Goal: Information Seeking & Learning: Check status

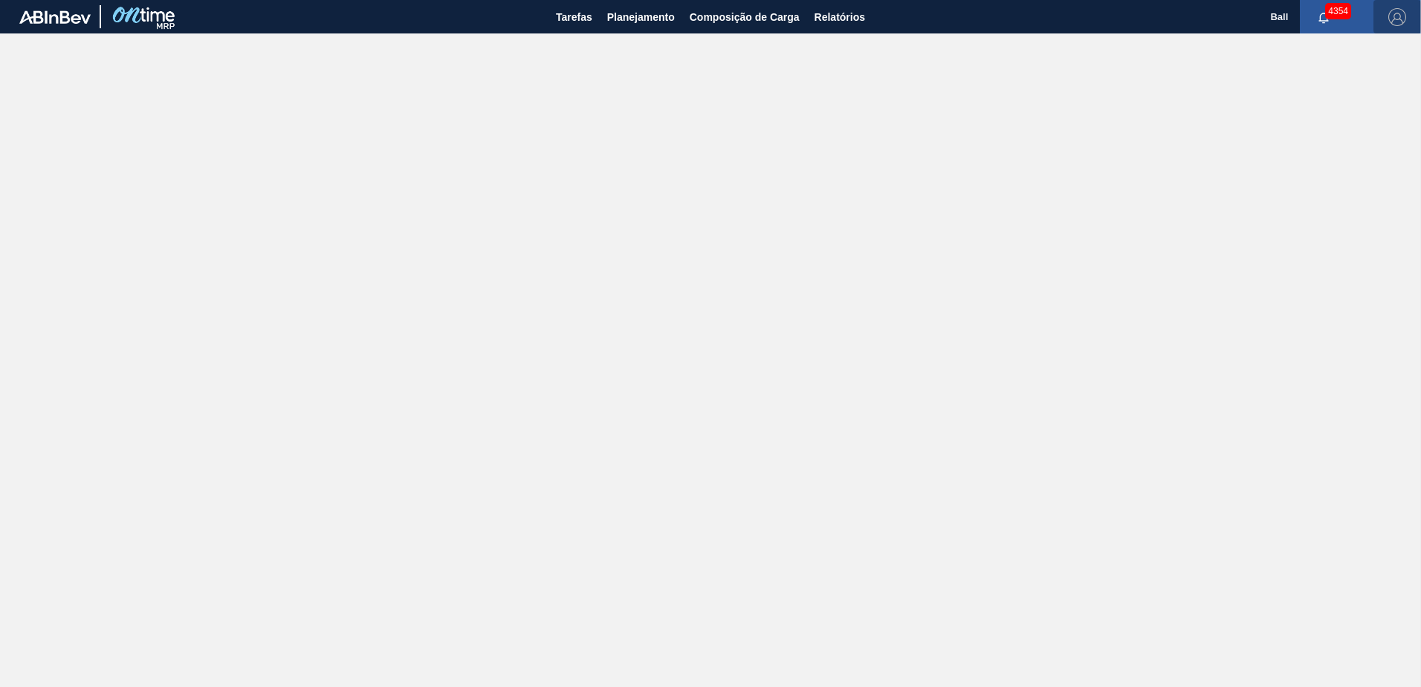
click at [1401, 13] on img "button" at bounding box center [1398, 17] width 18 height 18
click at [1320, 163] on li "Sair" at bounding box center [1354, 159] width 113 height 27
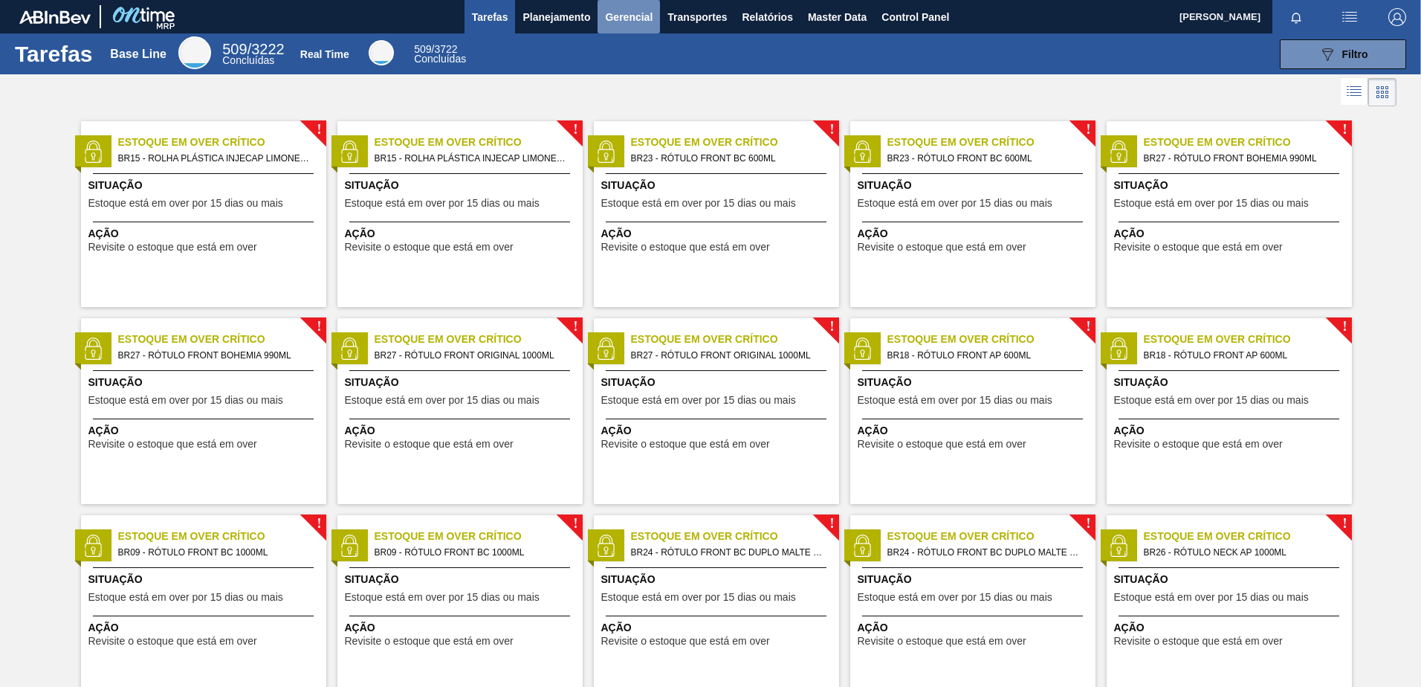
click at [634, 19] on span "Gerencial" at bounding box center [629, 17] width 48 height 18
click at [578, 16] on div at bounding box center [710, 343] width 1421 height 687
click at [569, 0] on body "Tarefas Planejamento Gerencial Transportes Relatórios Master Data Control Panel…" at bounding box center [710, 0] width 1421 height 0
click at [566, 18] on span "Planejamento" at bounding box center [557, 17] width 68 height 18
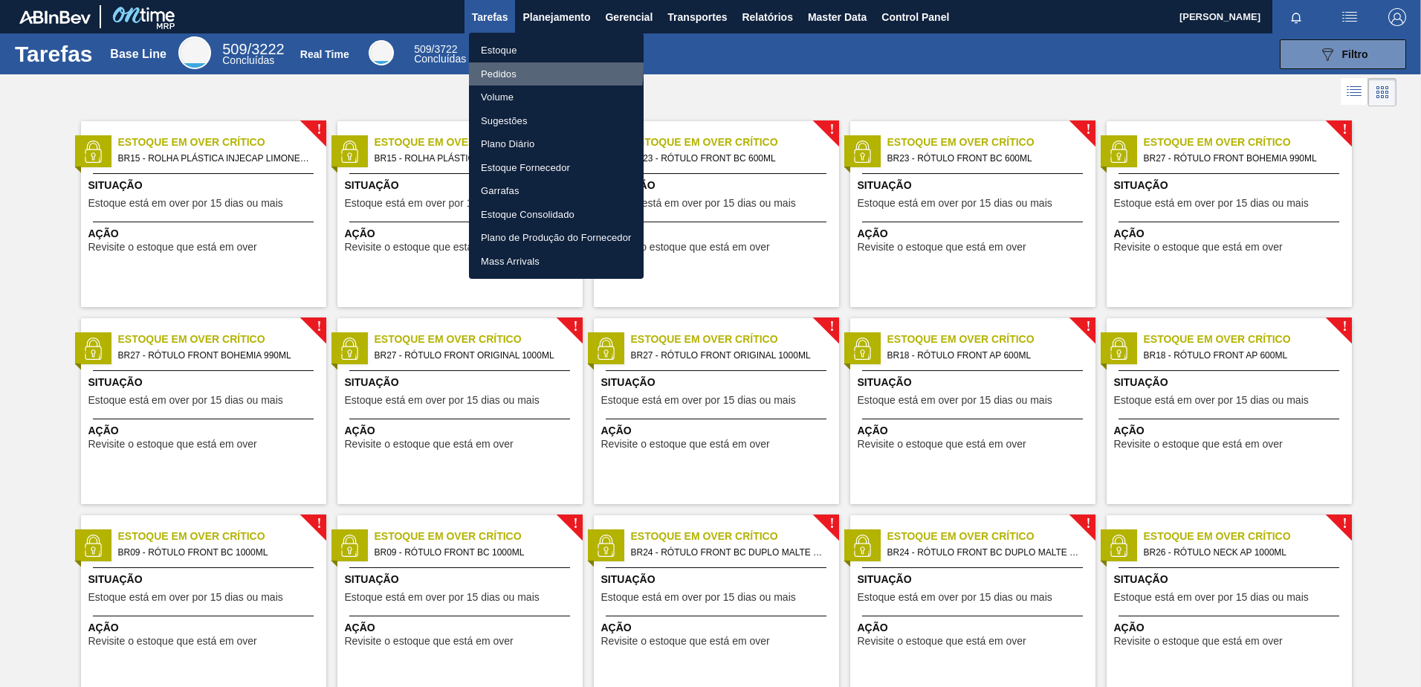
click at [506, 66] on li "Pedidos" at bounding box center [556, 74] width 175 height 24
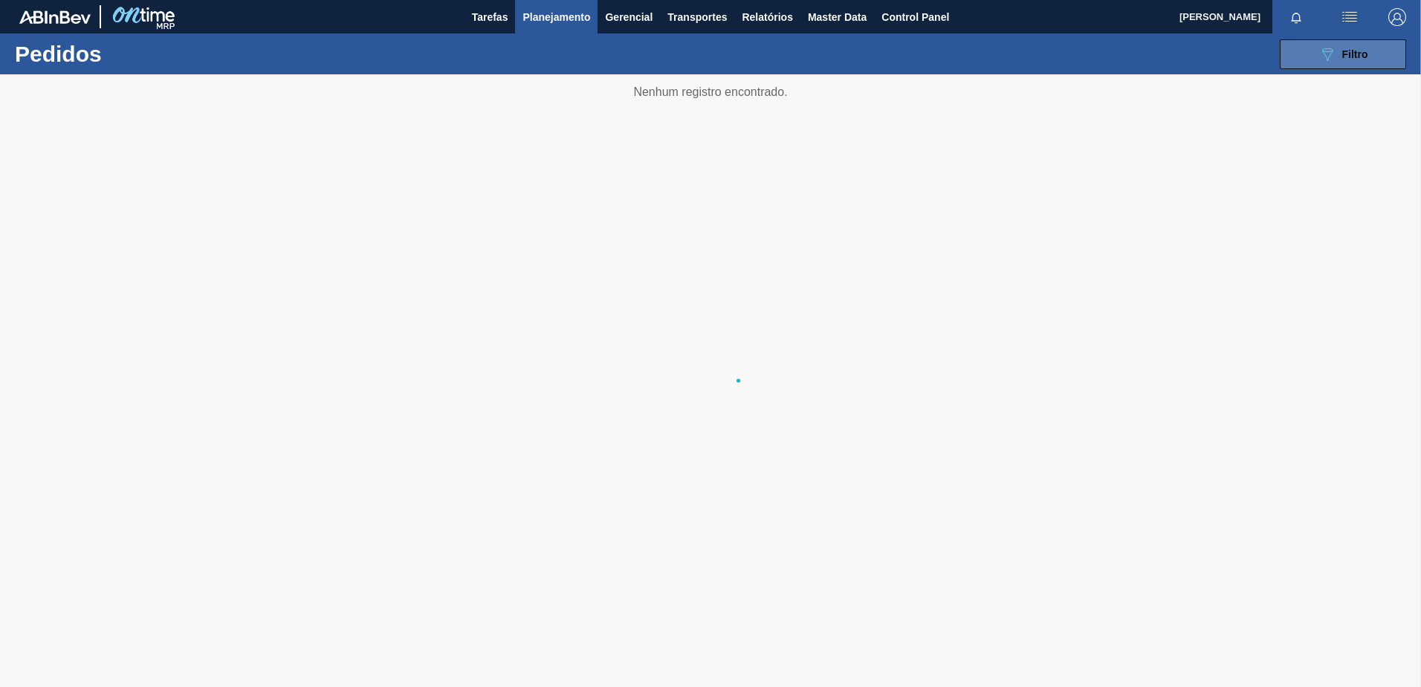
click at [1320, 68] on button "089F7B8B-B2A5-4AFE-B5C0-19BA573D28AC Filtro" at bounding box center [1343, 54] width 126 height 30
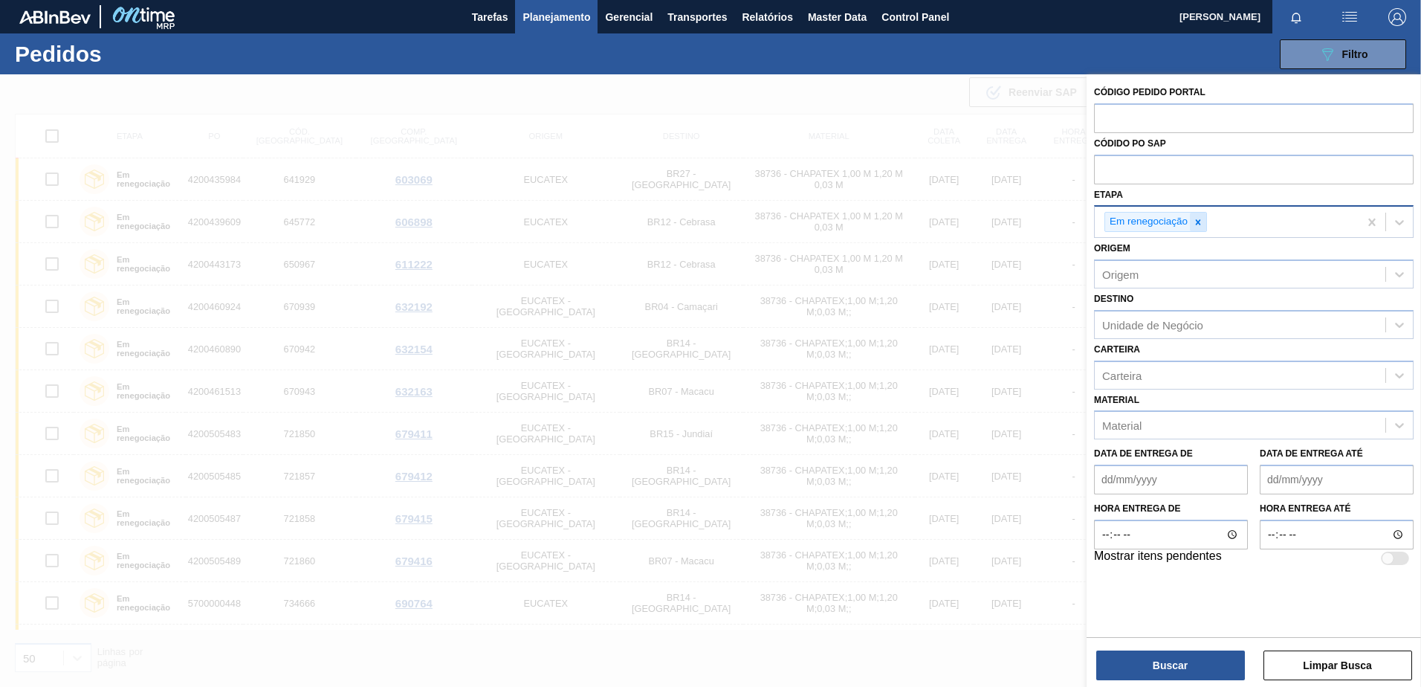
click at [1192, 226] on div at bounding box center [1198, 222] width 16 height 19
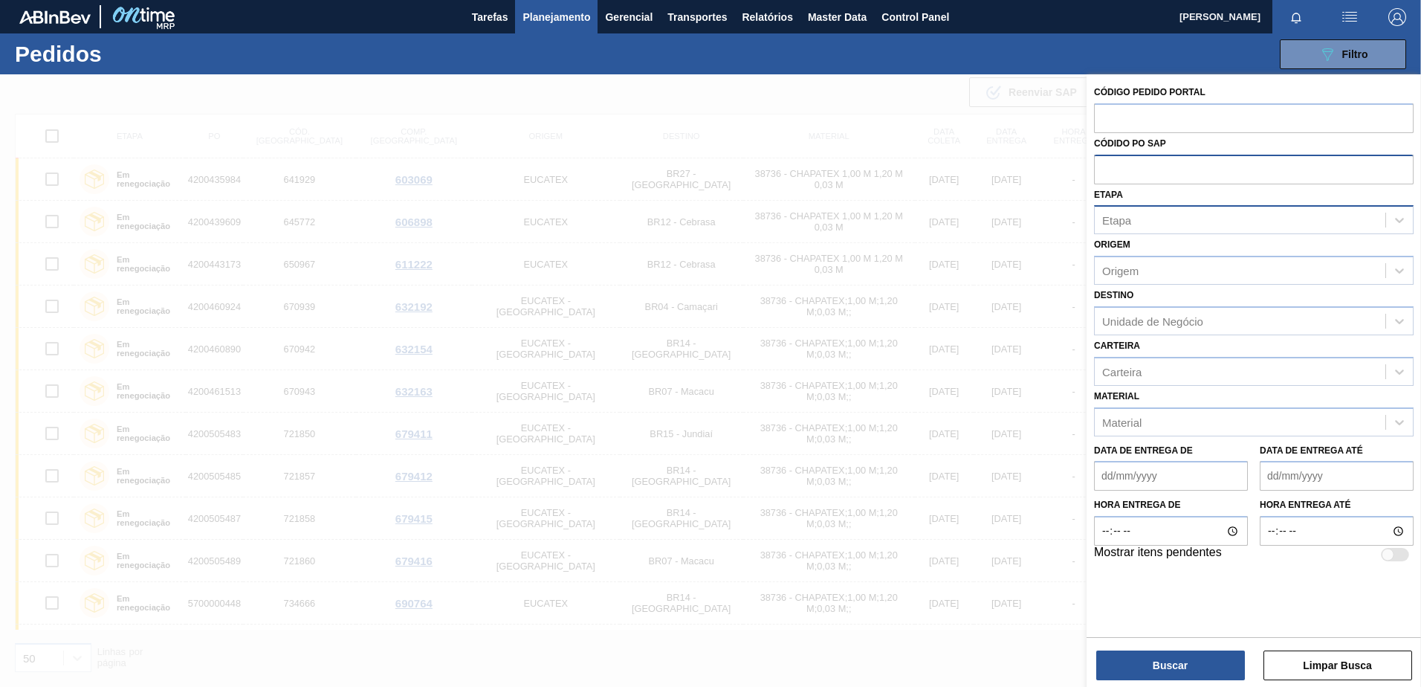
click at [1144, 183] on div at bounding box center [1254, 170] width 320 height 30
click at [1140, 181] on input "text" at bounding box center [1254, 169] width 320 height 28
paste input "text"
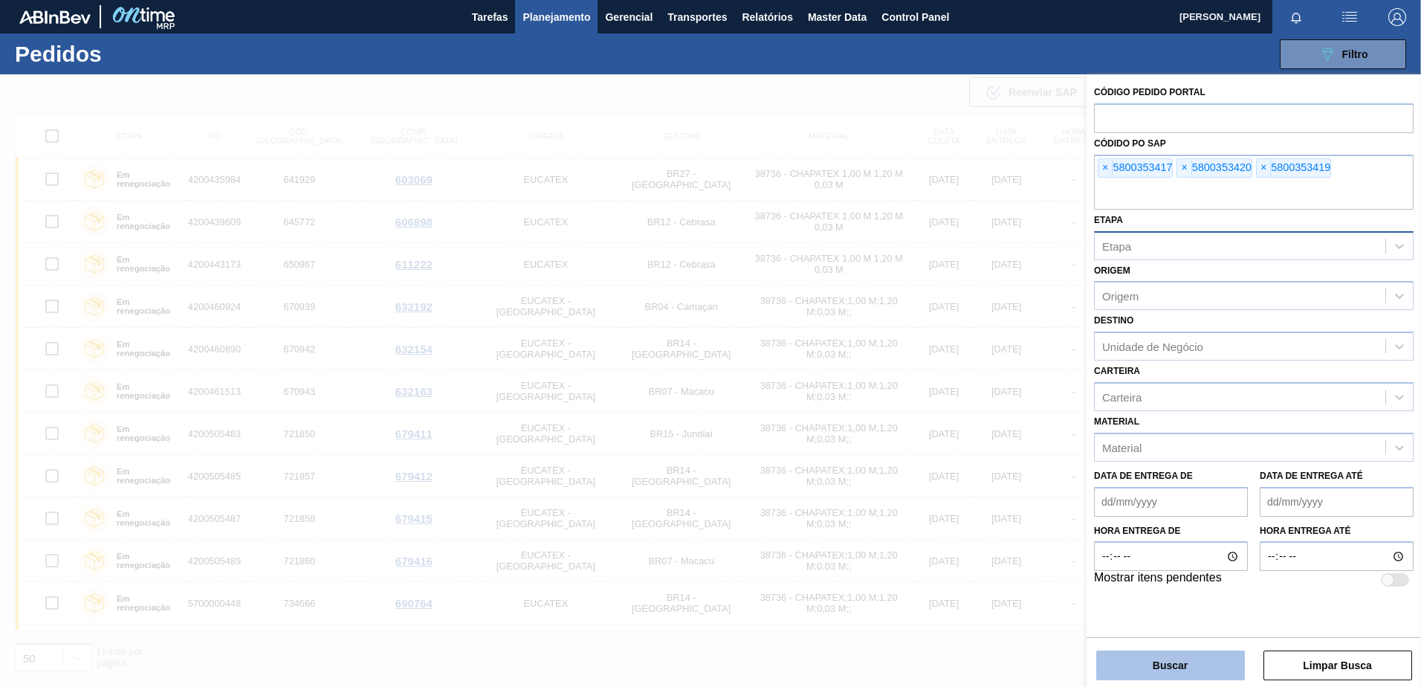
click at [1220, 658] on button "Buscar" at bounding box center [1170, 665] width 149 height 30
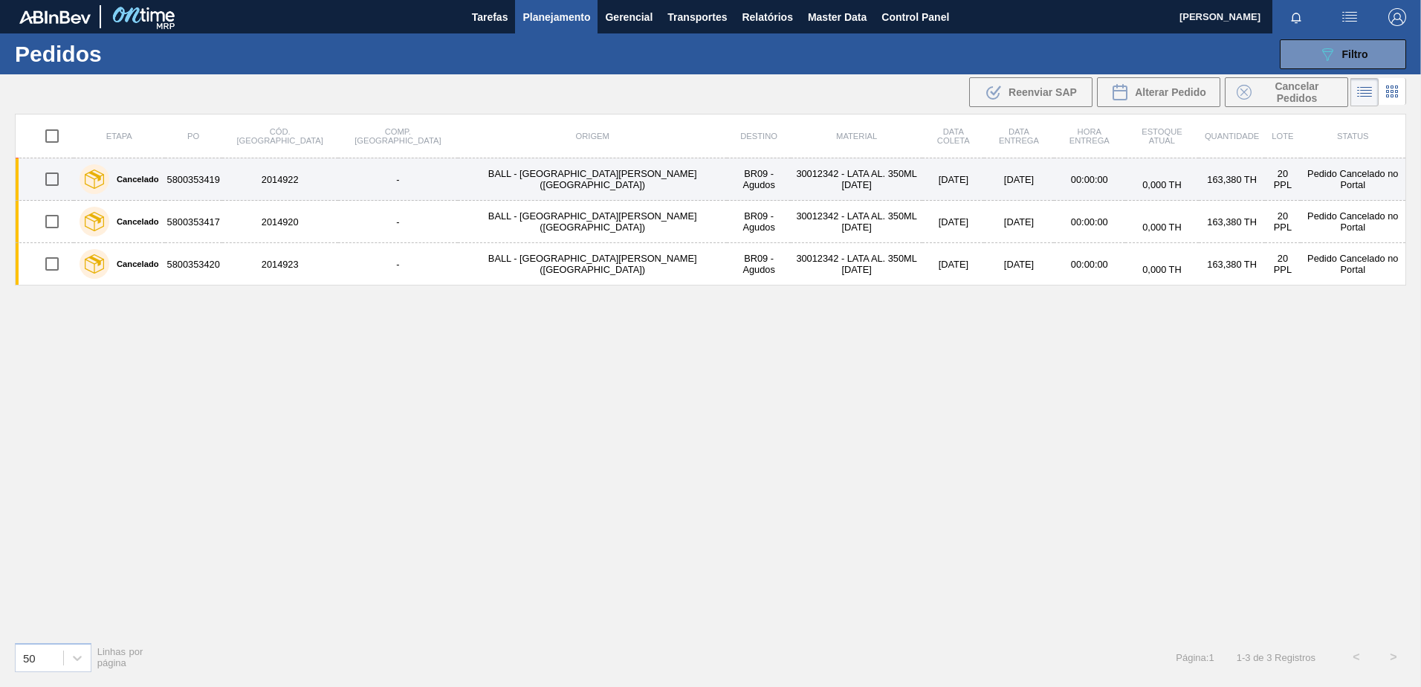
click at [498, 186] on td "BALL - [GEOGRAPHIC_DATA][PERSON_NAME] ([GEOGRAPHIC_DATA])" at bounding box center [592, 179] width 269 height 42
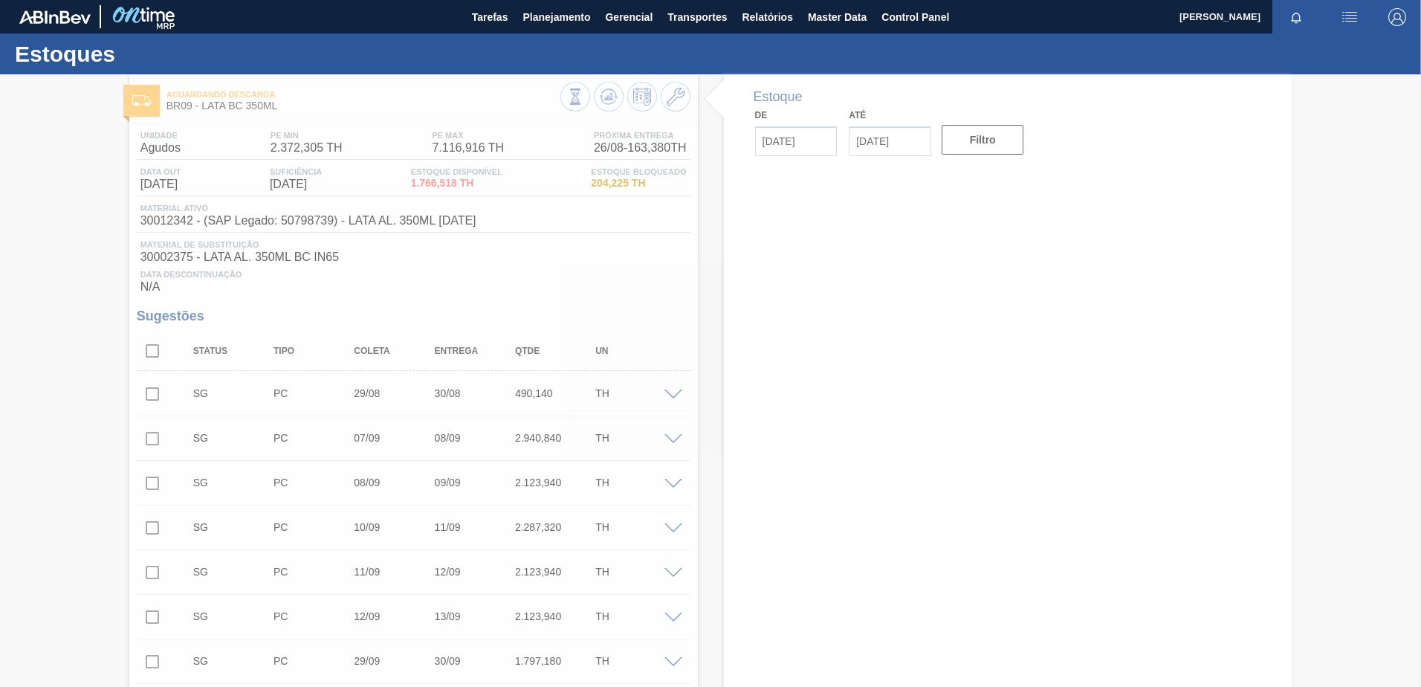
type input "[DATE]"
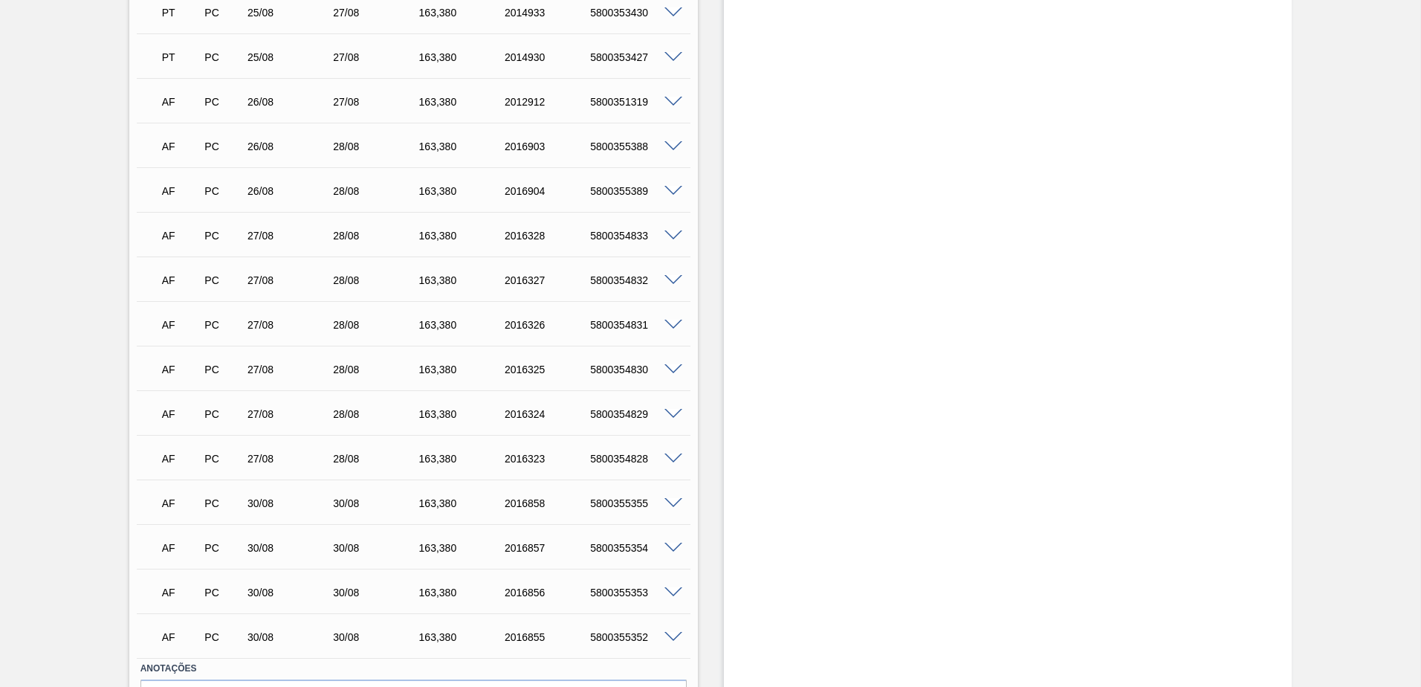
scroll to position [1728, 0]
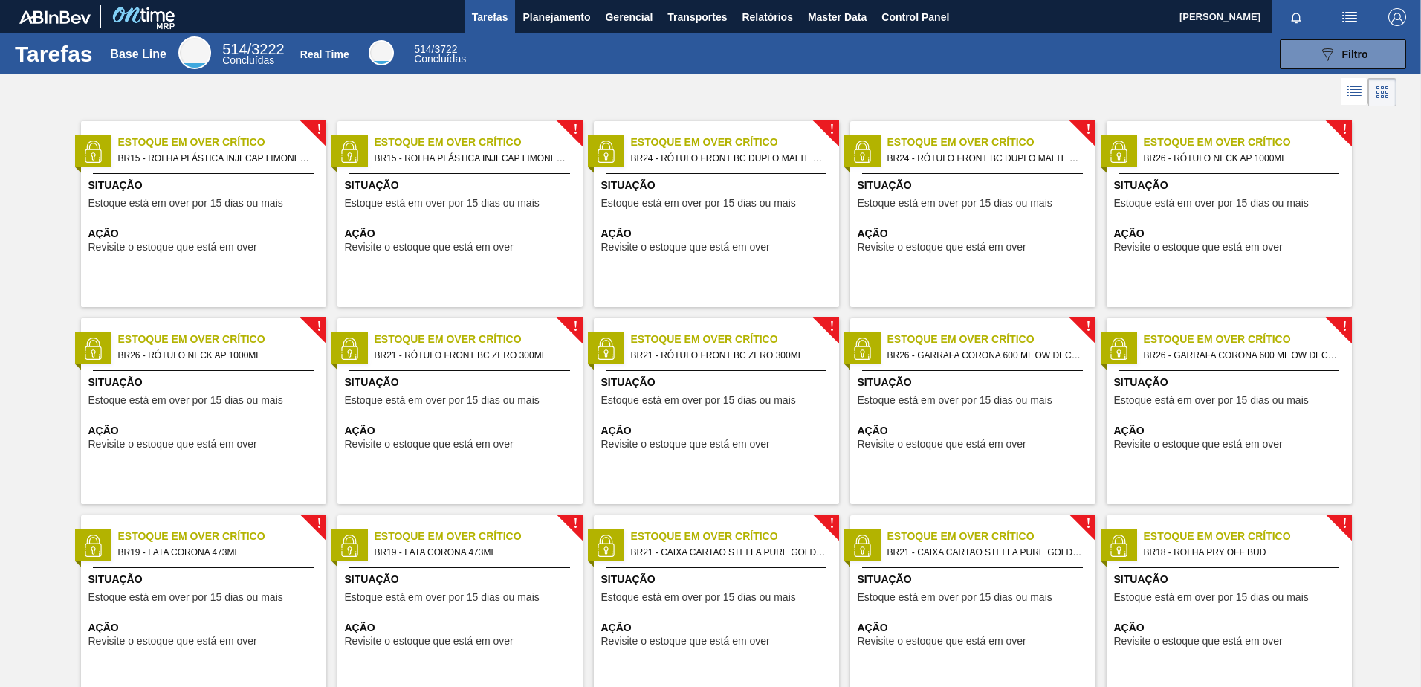
click at [1350, 81] on li at bounding box center [1355, 91] width 28 height 27
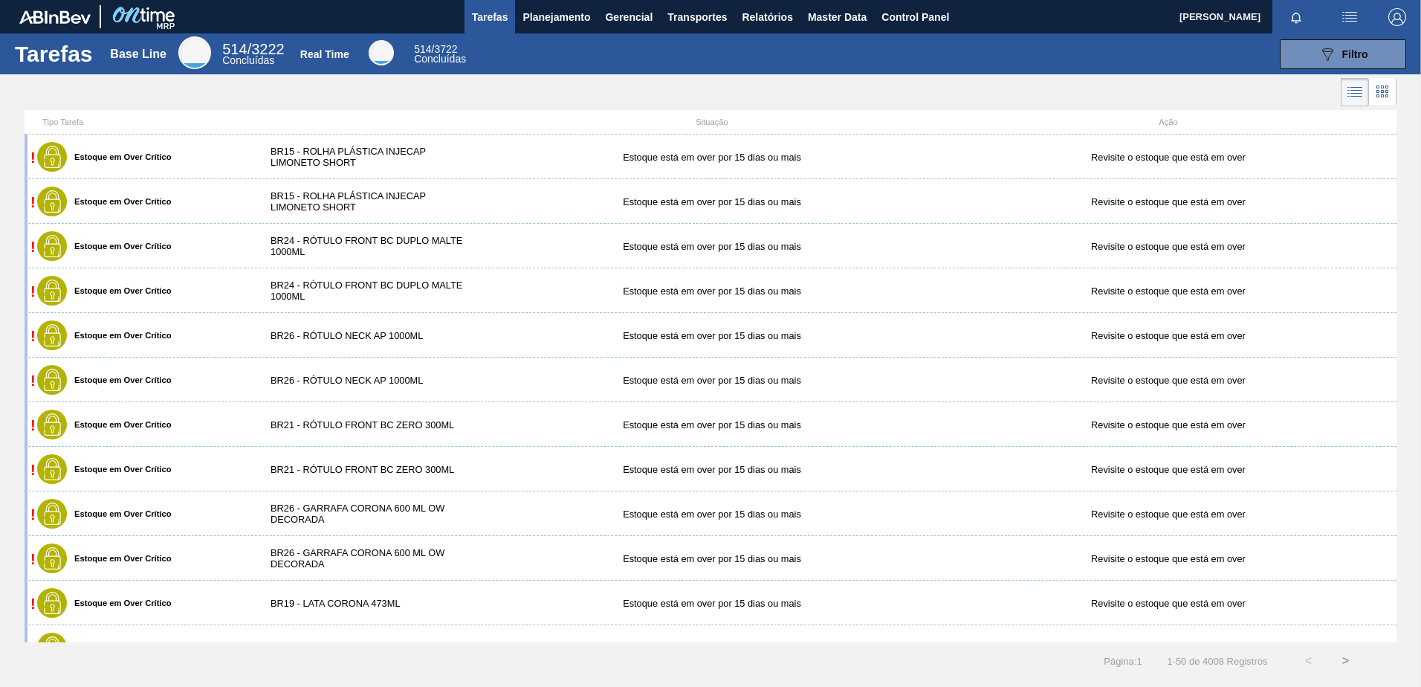
click at [1373, 100] on li at bounding box center [1383, 91] width 28 height 27
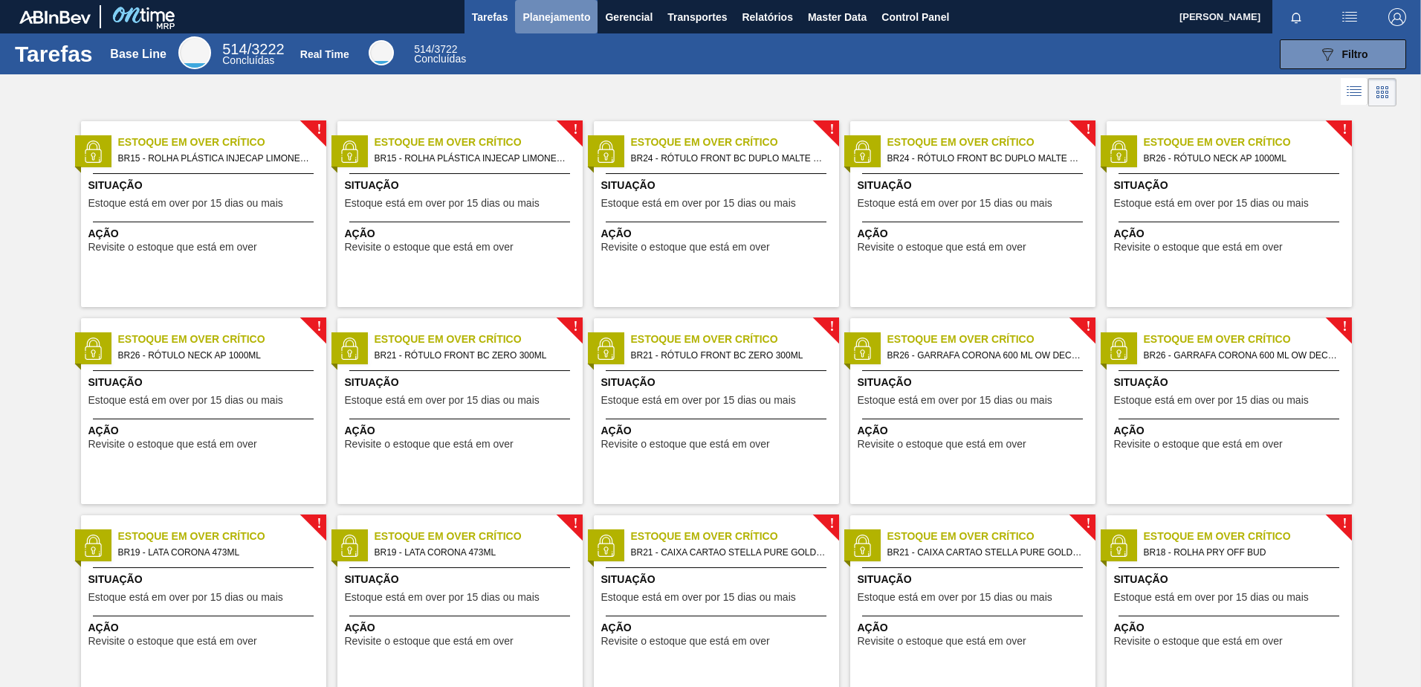
click at [534, 12] on span "Planejamento" at bounding box center [557, 17] width 68 height 18
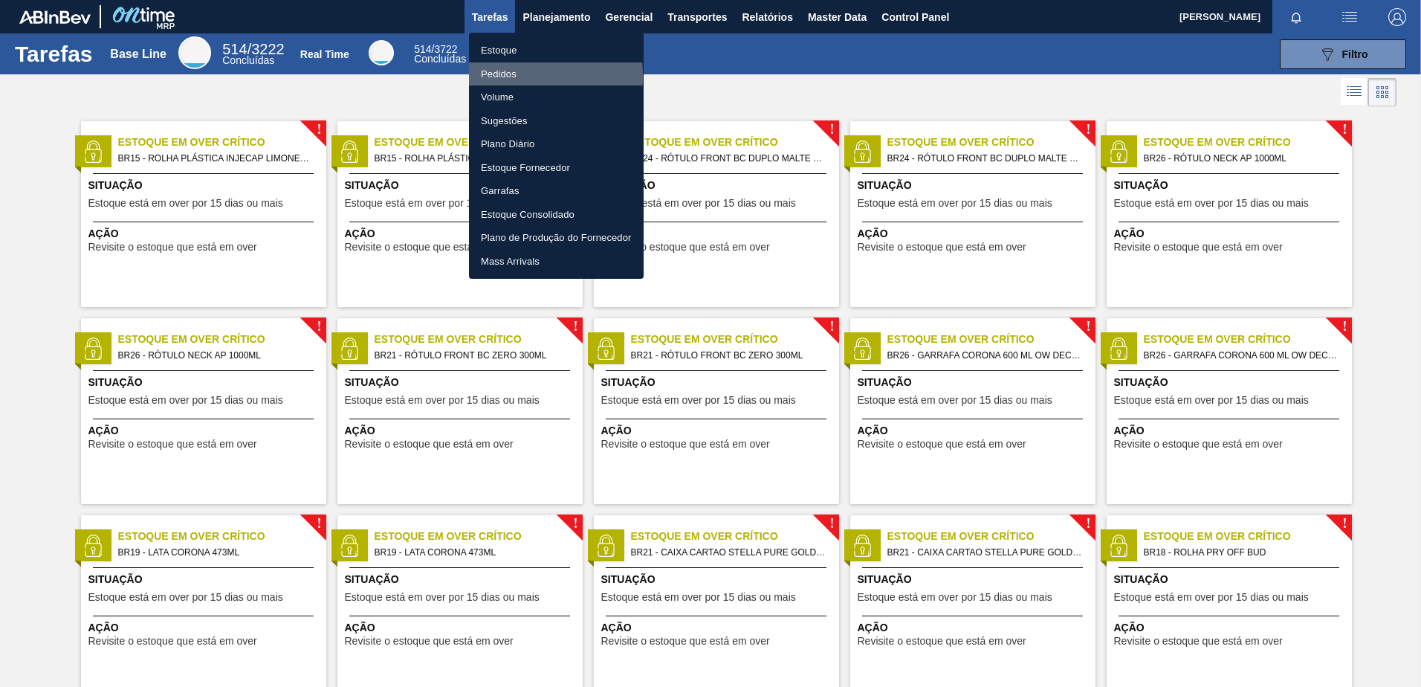
click at [504, 76] on li "Pedidos" at bounding box center [556, 74] width 175 height 24
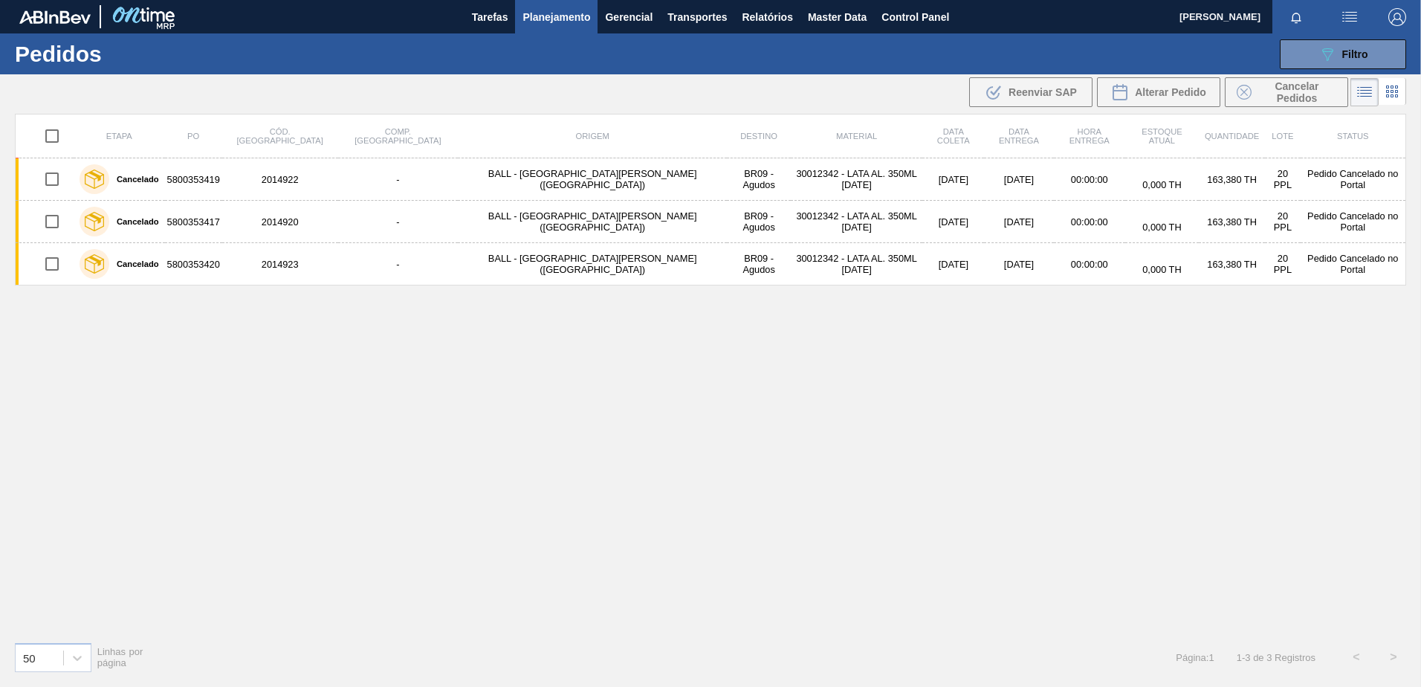
click at [1383, 93] on icon at bounding box center [1392, 92] width 18 height 18
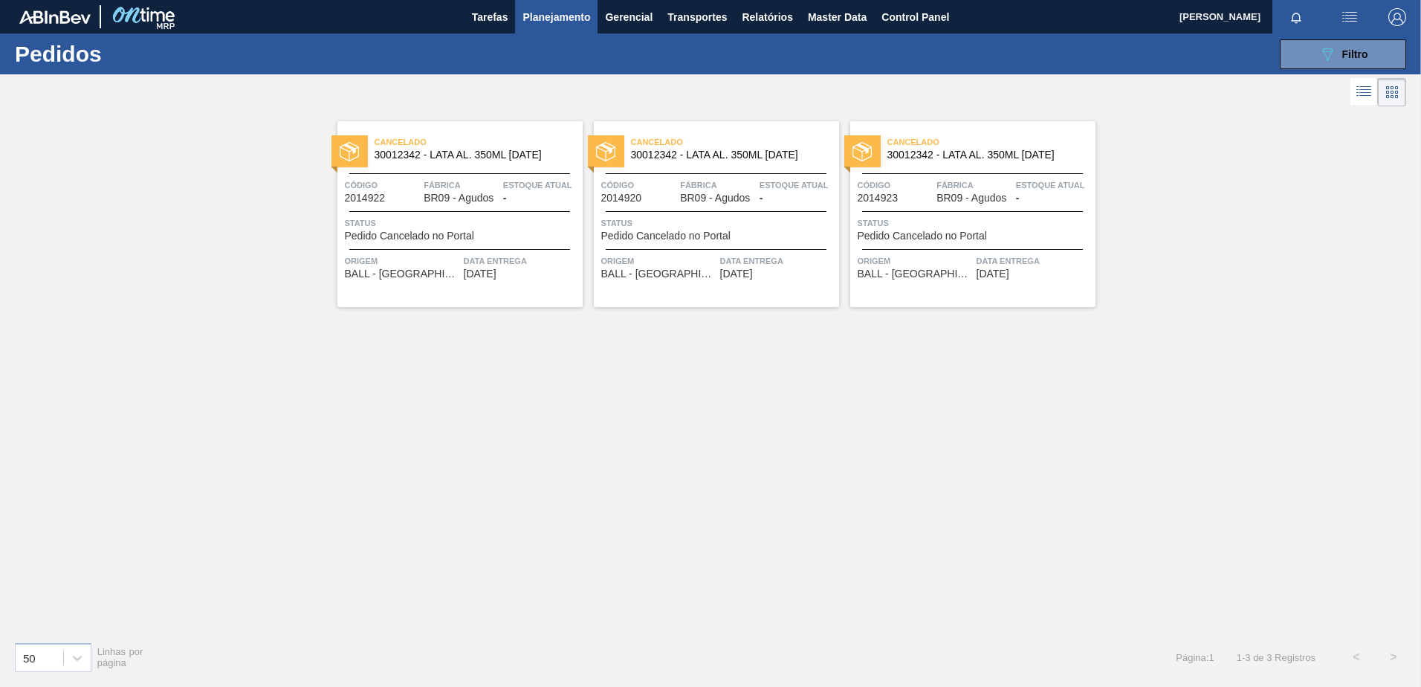
click at [445, 138] on span "Cancelado" at bounding box center [479, 142] width 208 height 15
click at [1361, 96] on icon at bounding box center [1366, 95] width 12 height 1
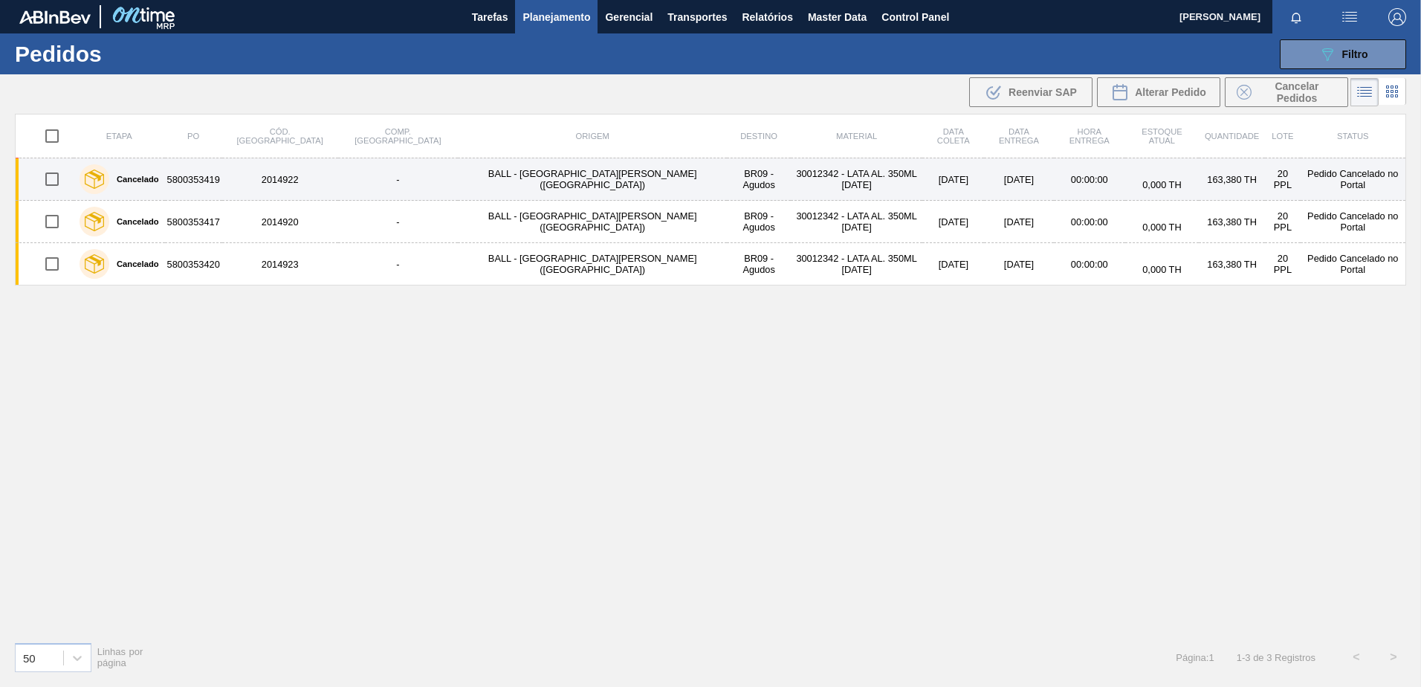
click at [259, 190] on td "2014922" at bounding box center [280, 179] width 116 height 42
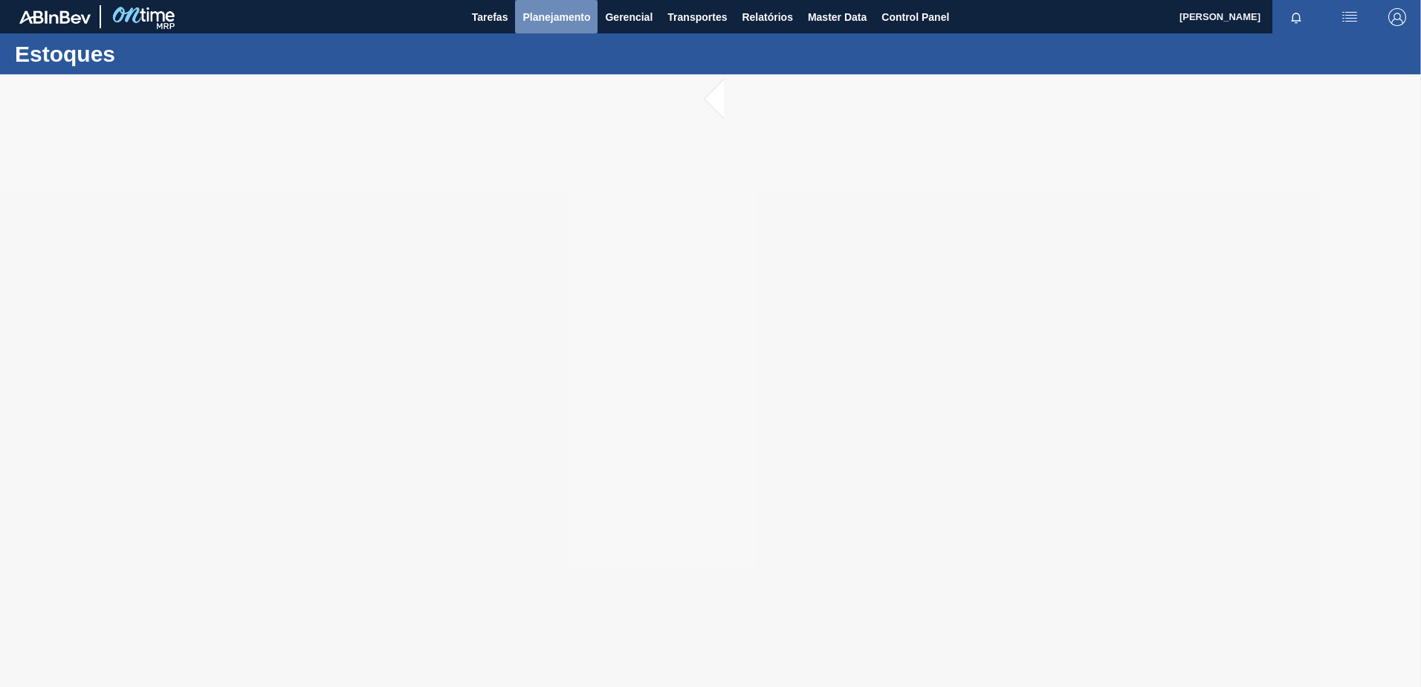
click at [543, 25] on span "Planejamento" at bounding box center [557, 17] width 68 height 18
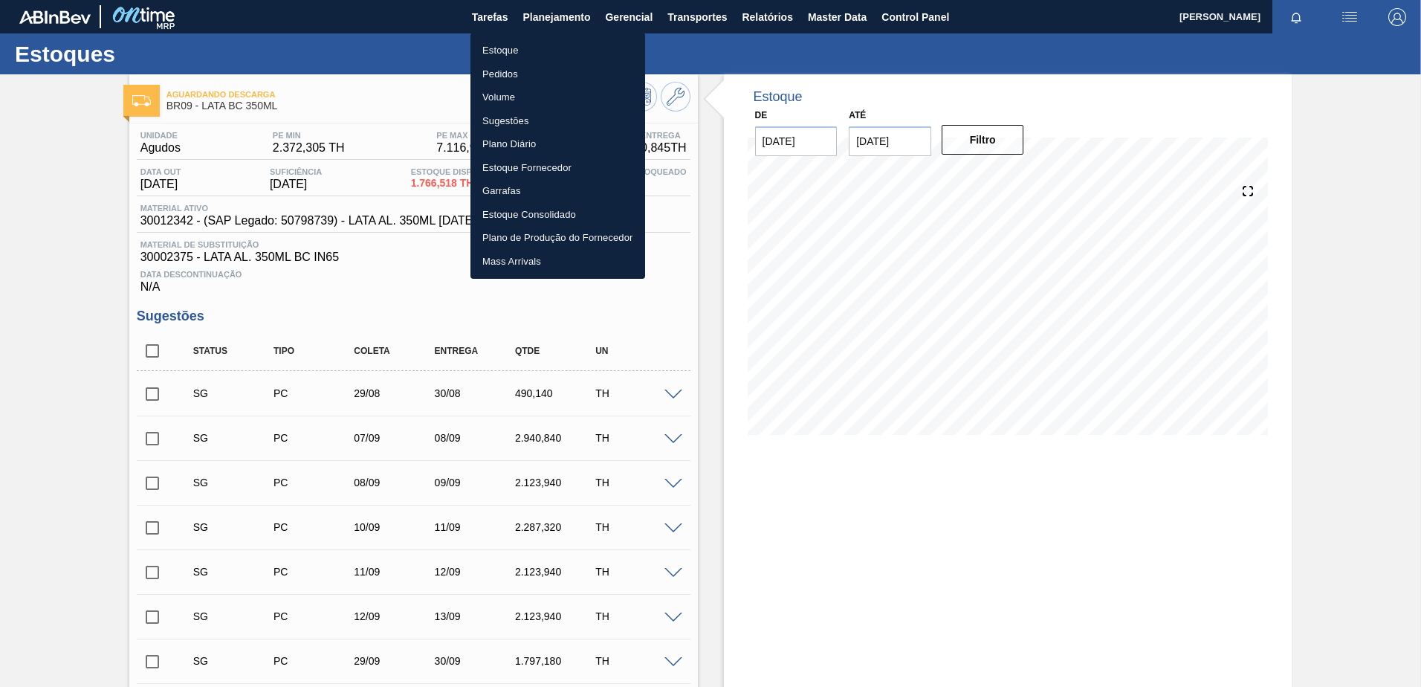
click at [316, 91] on div at bounding box center [710, 343] width 1421 height 687
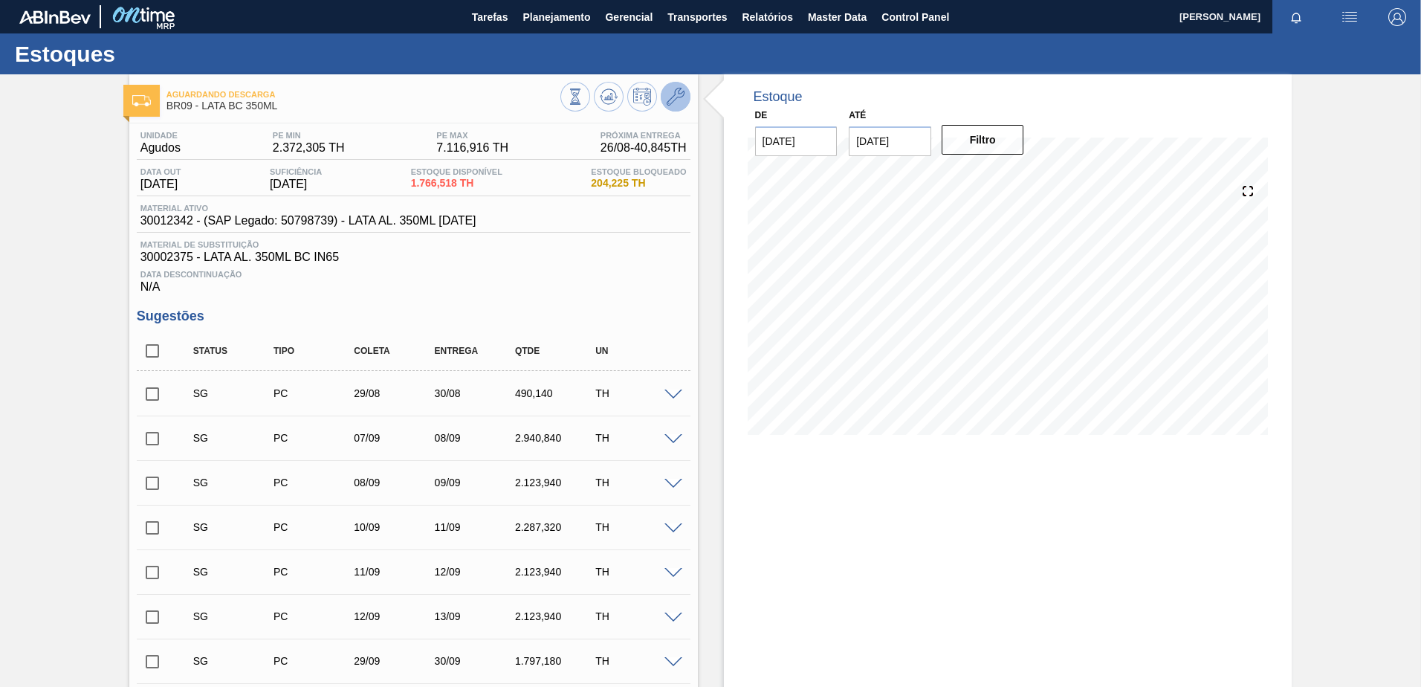
click at [686, 93] on button at bounding box center [676, 97] width 30 height 30
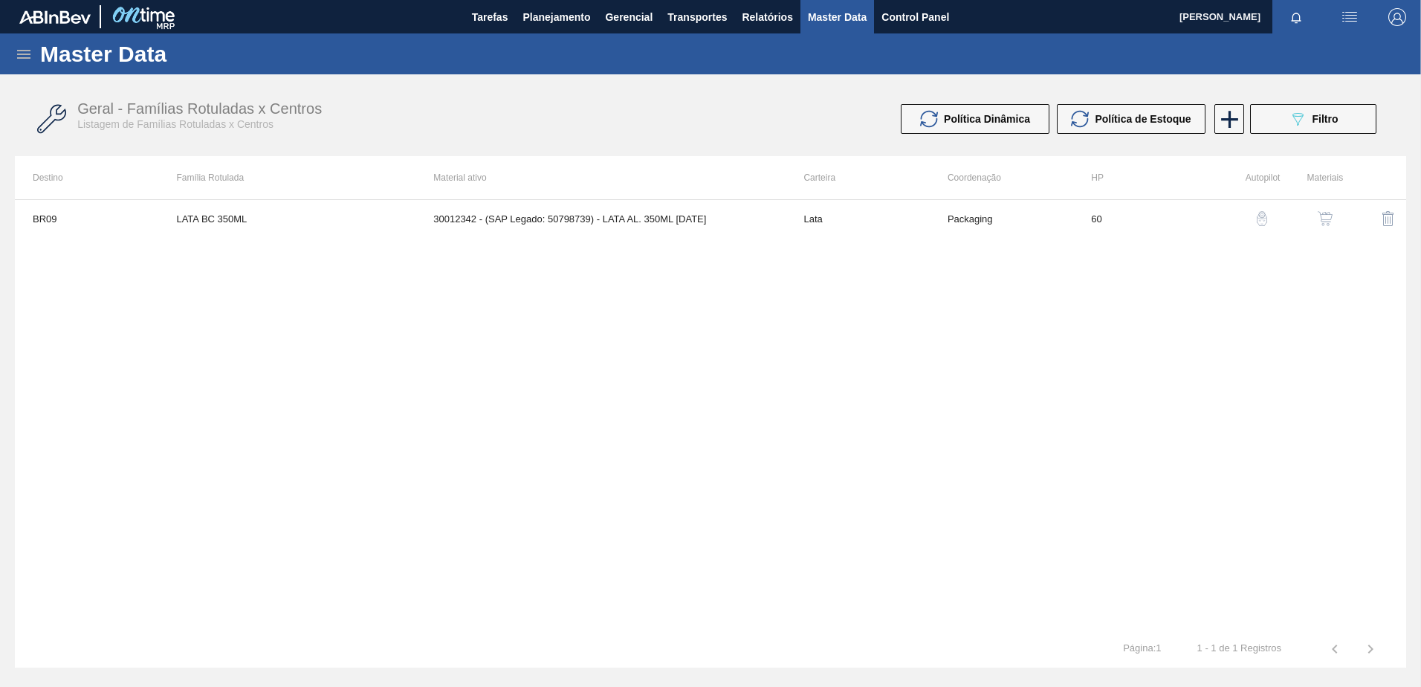
click at [1331, 219] on img "button" at bounding box center [1325, 218] width 15 height 15
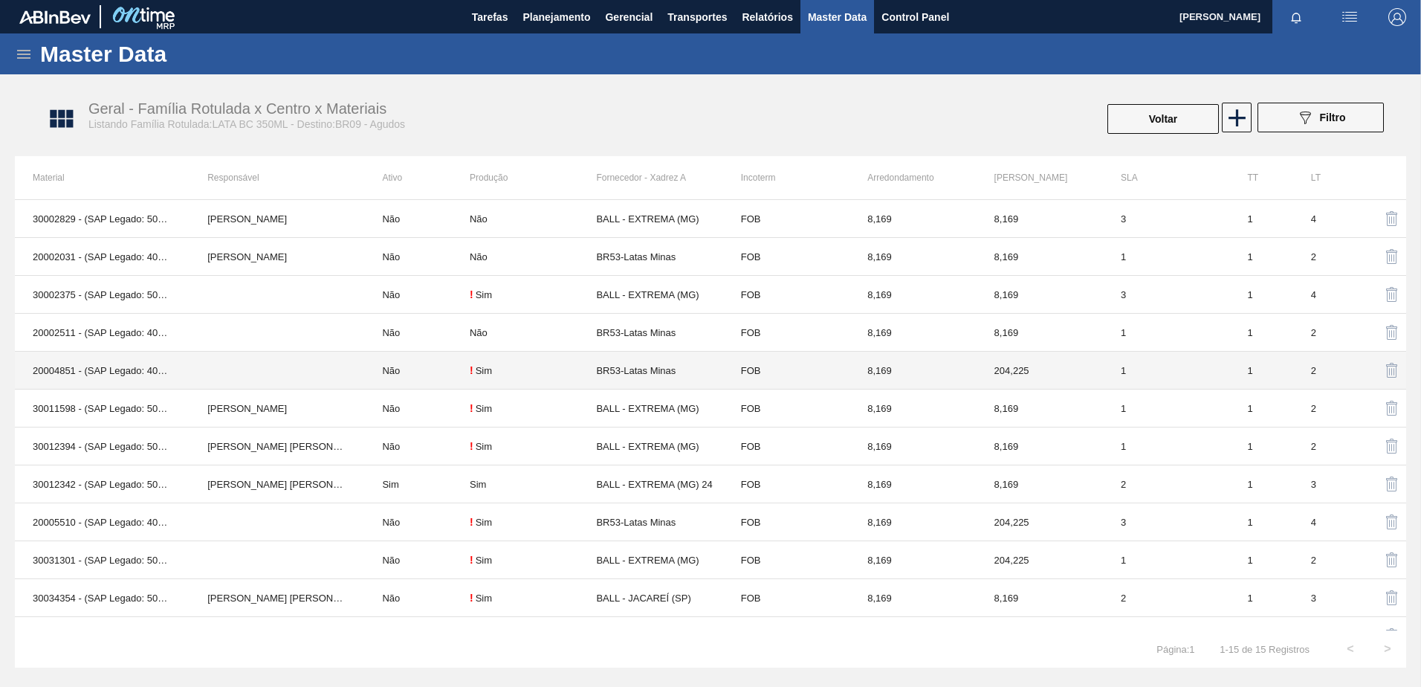
scroll to position [74, 0]
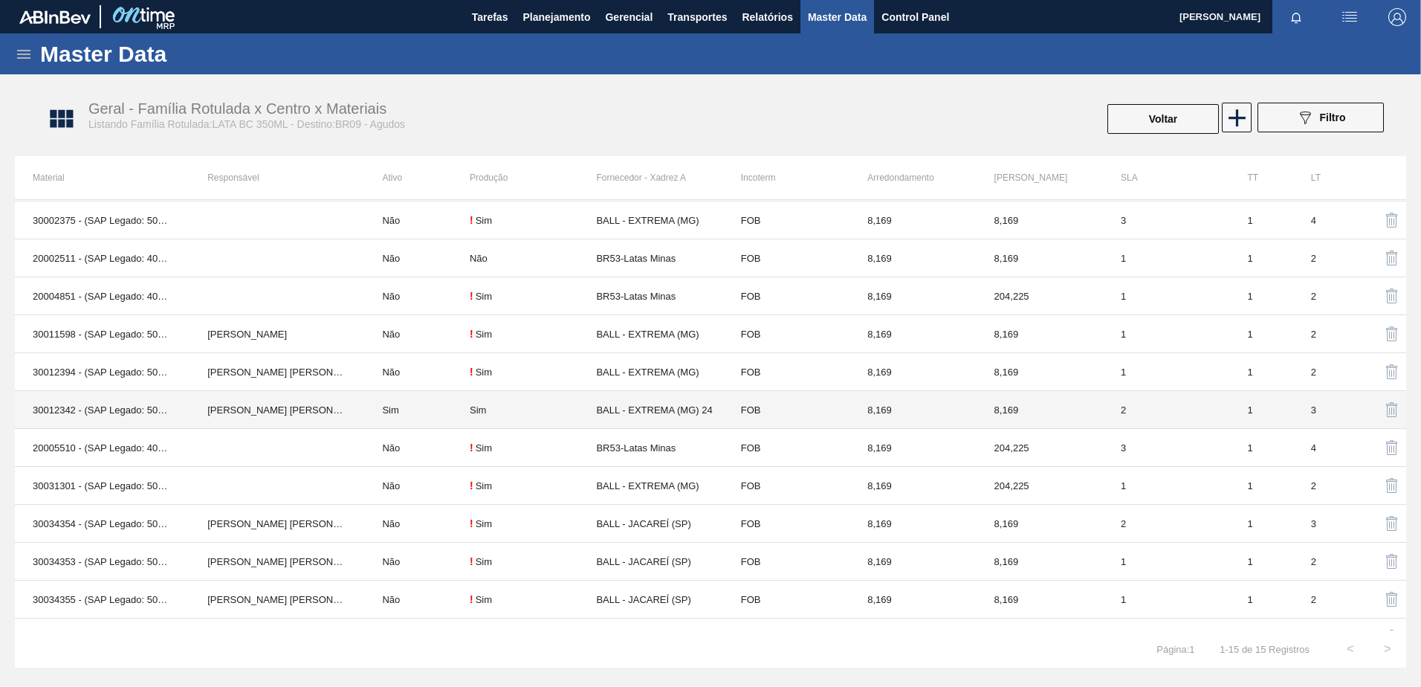
click at [696, 415] on td "BALL - EXTREMA (MG) 24" at bounding box center [659, 410] width 126 height 38
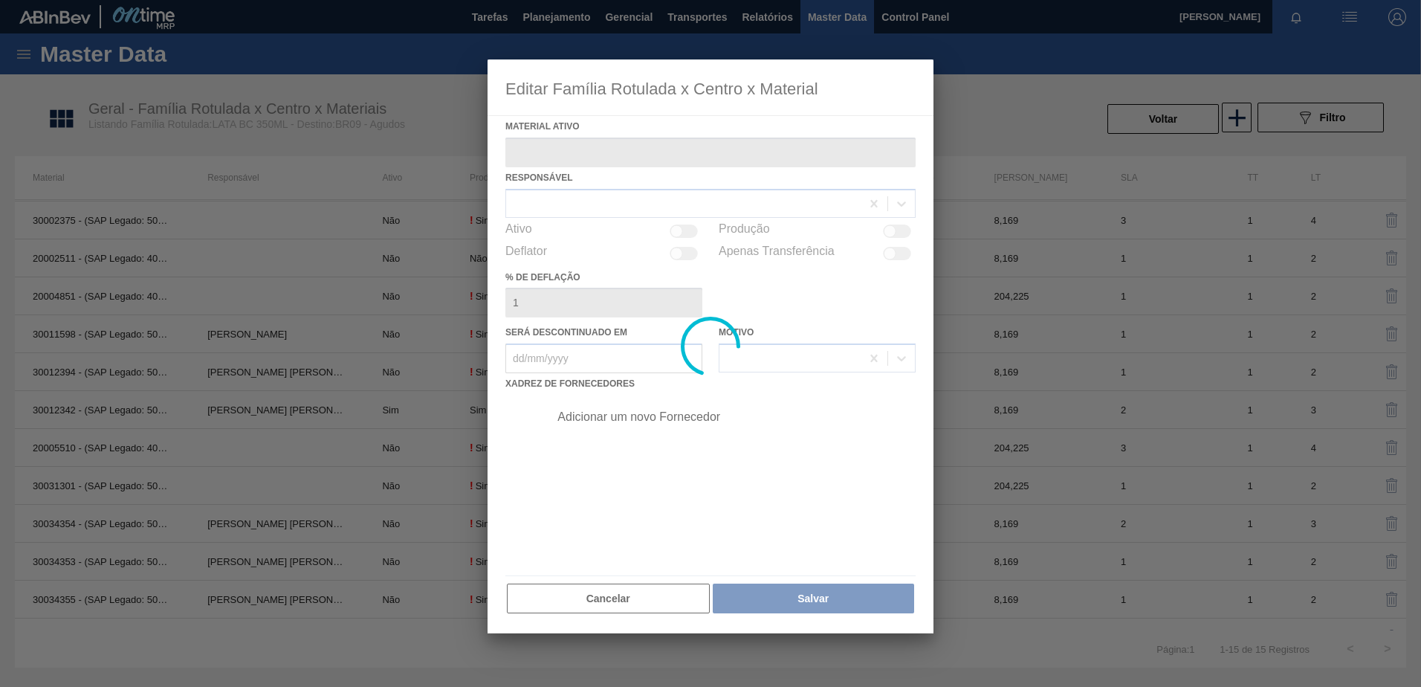
type ativo "30012342 - (SAP Legado: 50798739) - LATA AL. 350ML [DATE]"
checkbox input "true"
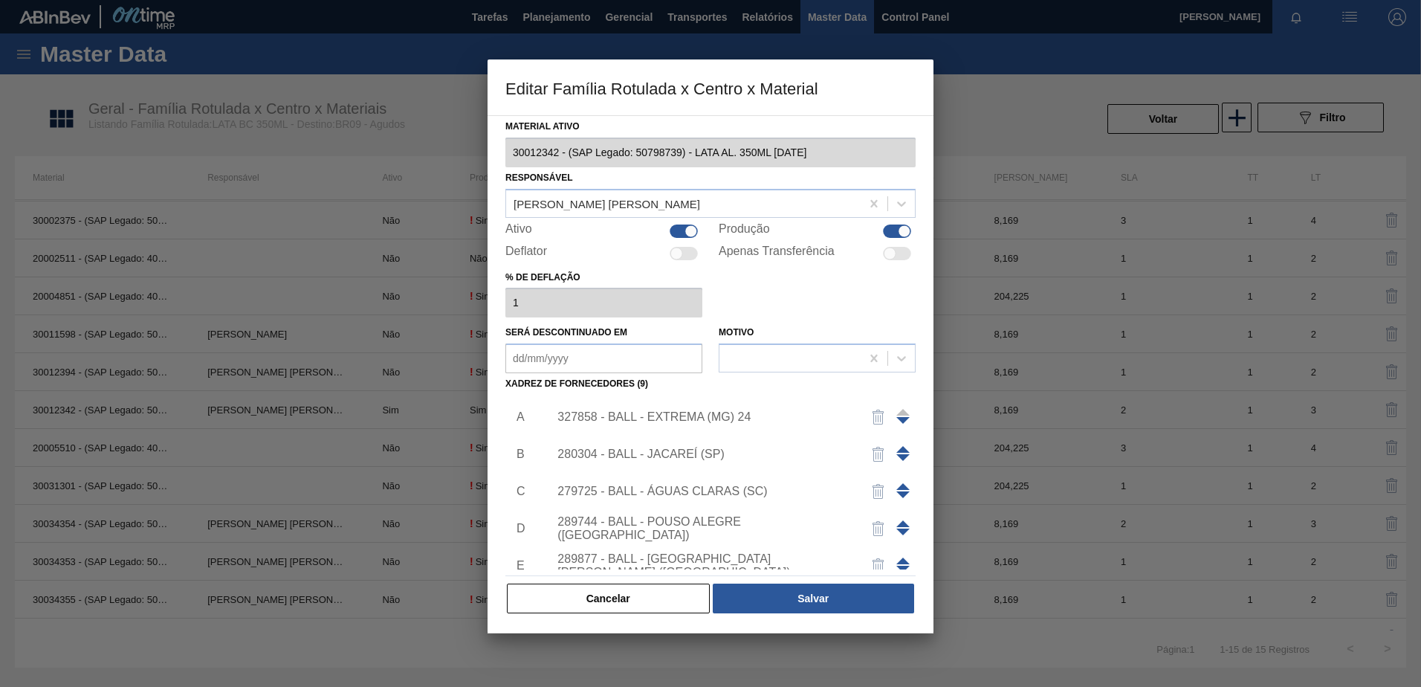
click at [668, 416] on div "327858 - BALL - EXTREMA (MG) 24" at bounding box center [703, 416] width 291 height 13
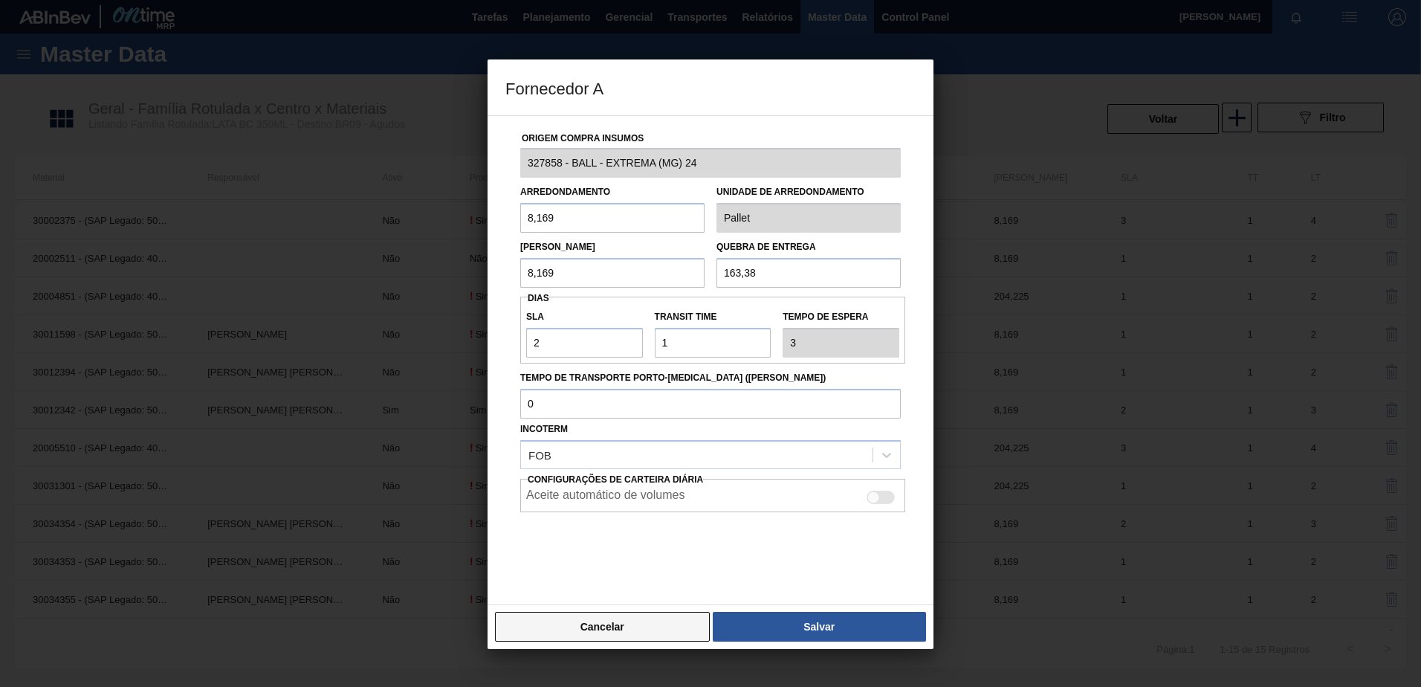
click at [613, 620] on button "Cancelar" at bounding box center [602, 627] width 215 height 30
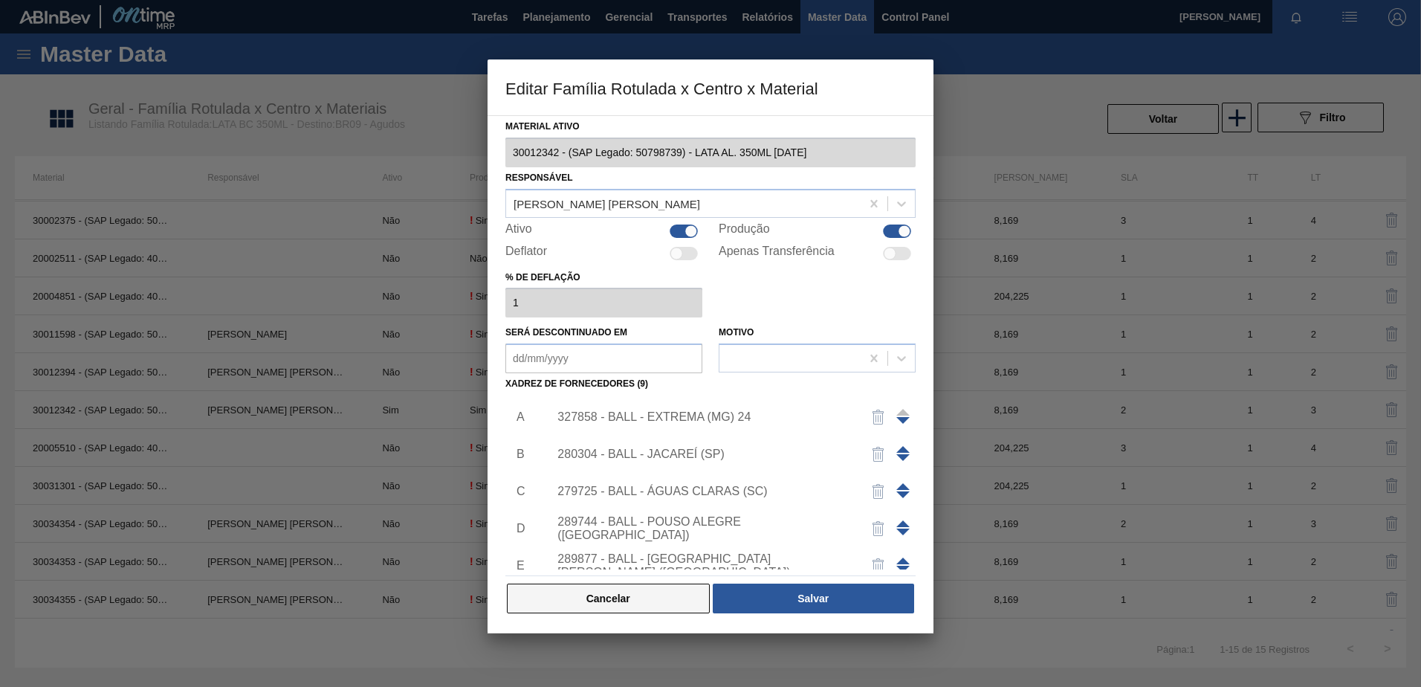
click at [609, 584] on button "Cancelar" at bounding box center [608, 599] width 203 height 30
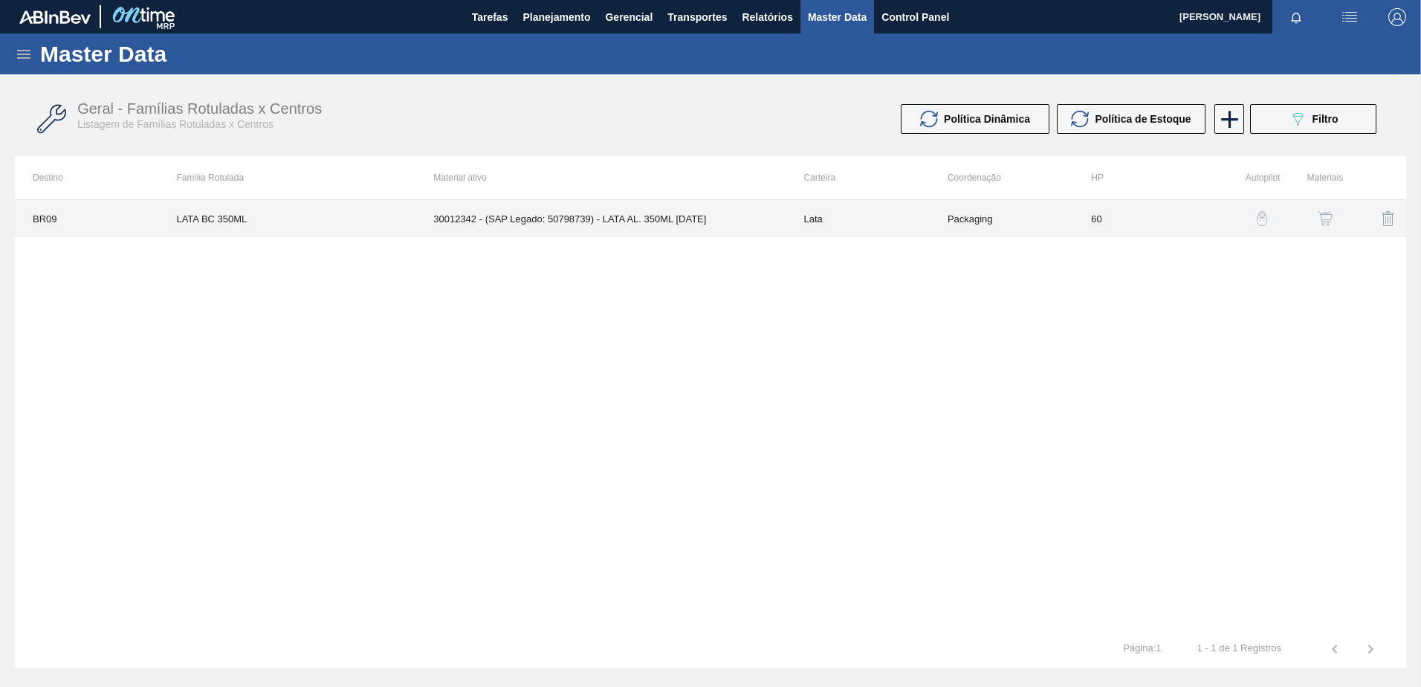
click at [563, 220] on td "30012342 - (SAP Legado: 50798739) - LATA AL. 350ML [DATE]" at bounding box center [601, 218] width 370 height 37
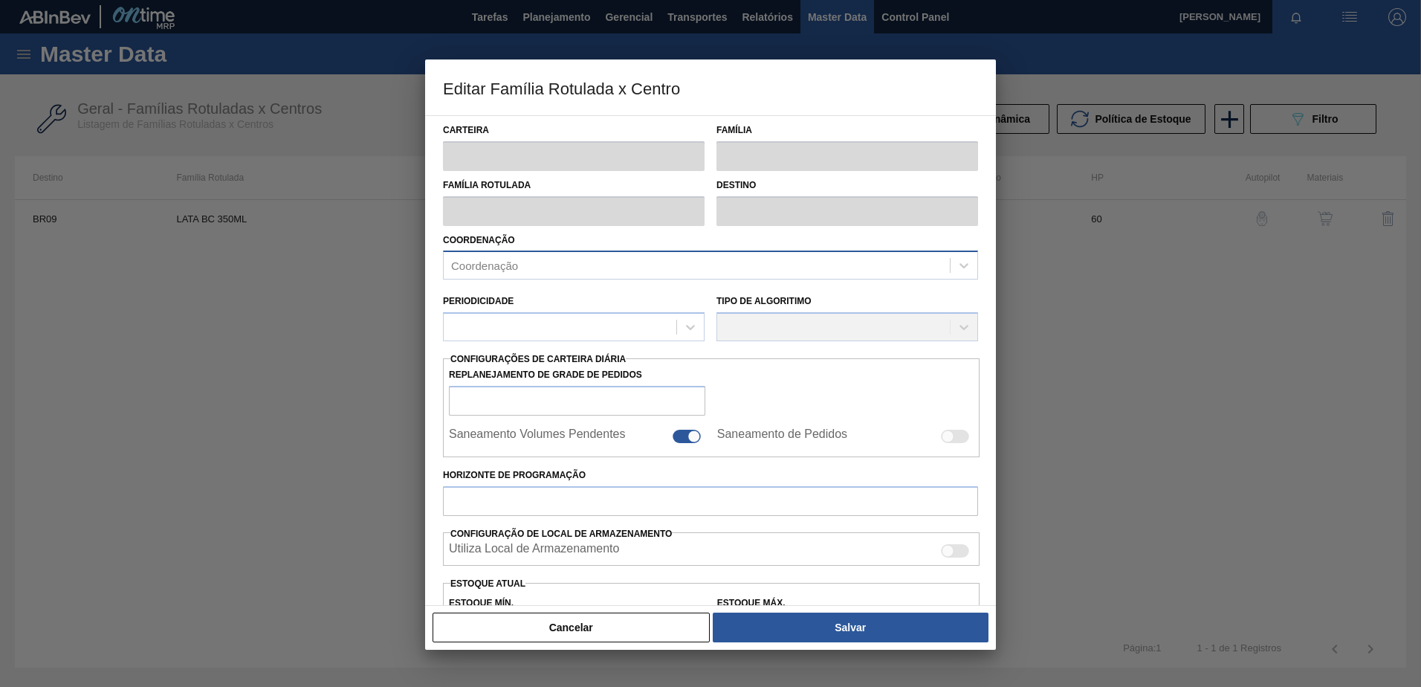
type input "Lata"
type input "LATA BC 350ML"
type input "BR09 - Agudos"
type input "0"
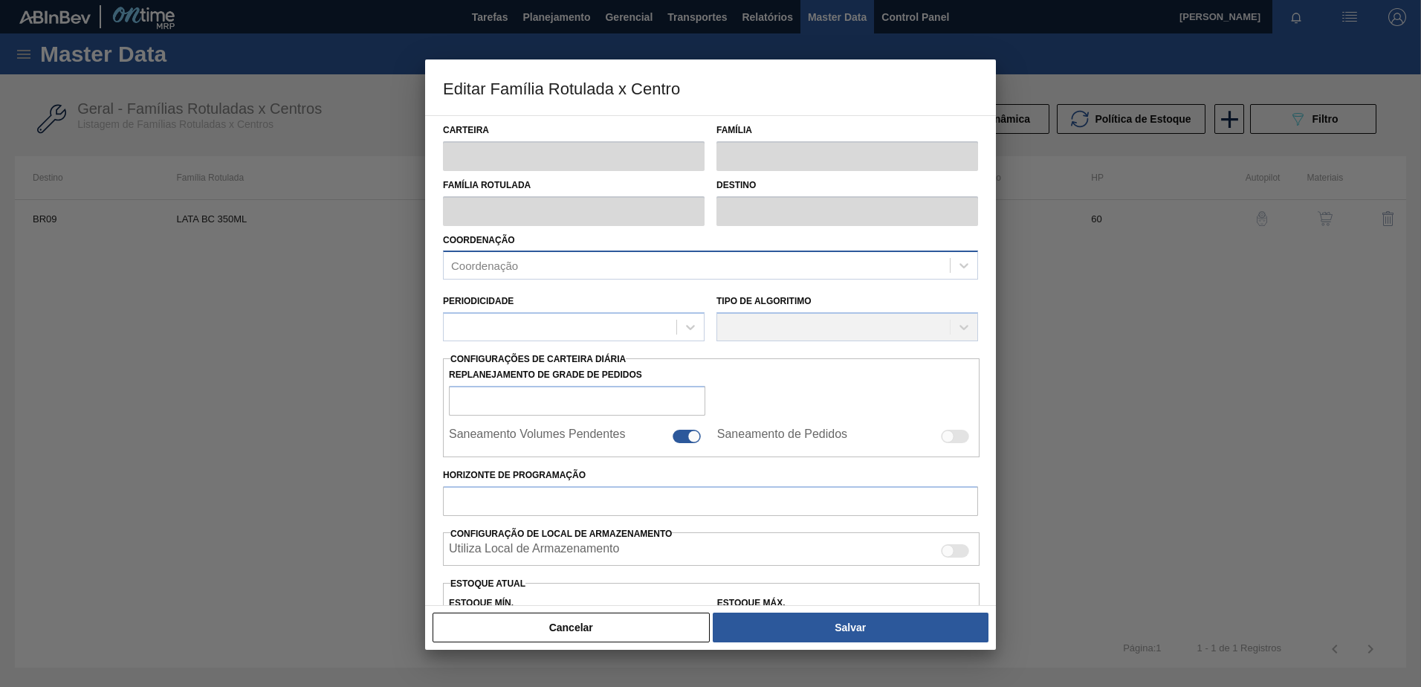
checkbox input "false"
type input "60"
type input "2.372,305"
type input "7.116,916"
type input "40"
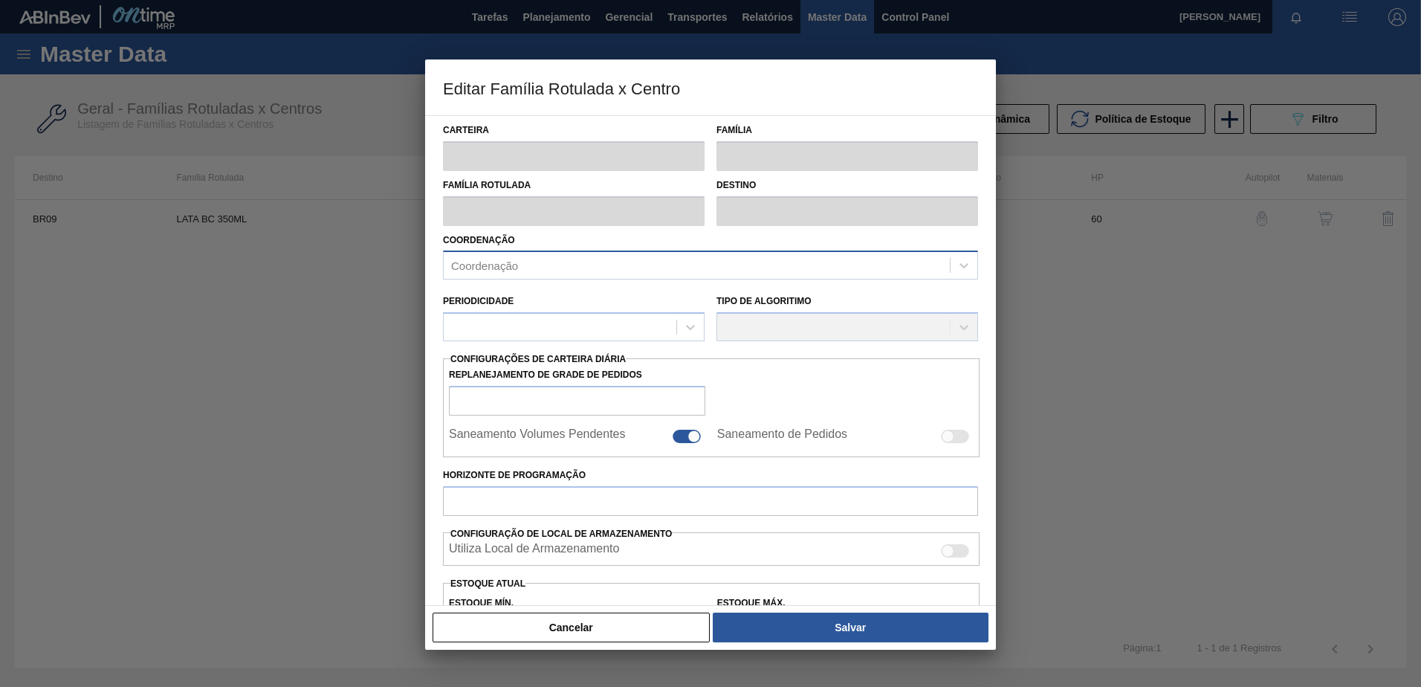
type input "4.270,149"
checkbox input "true"
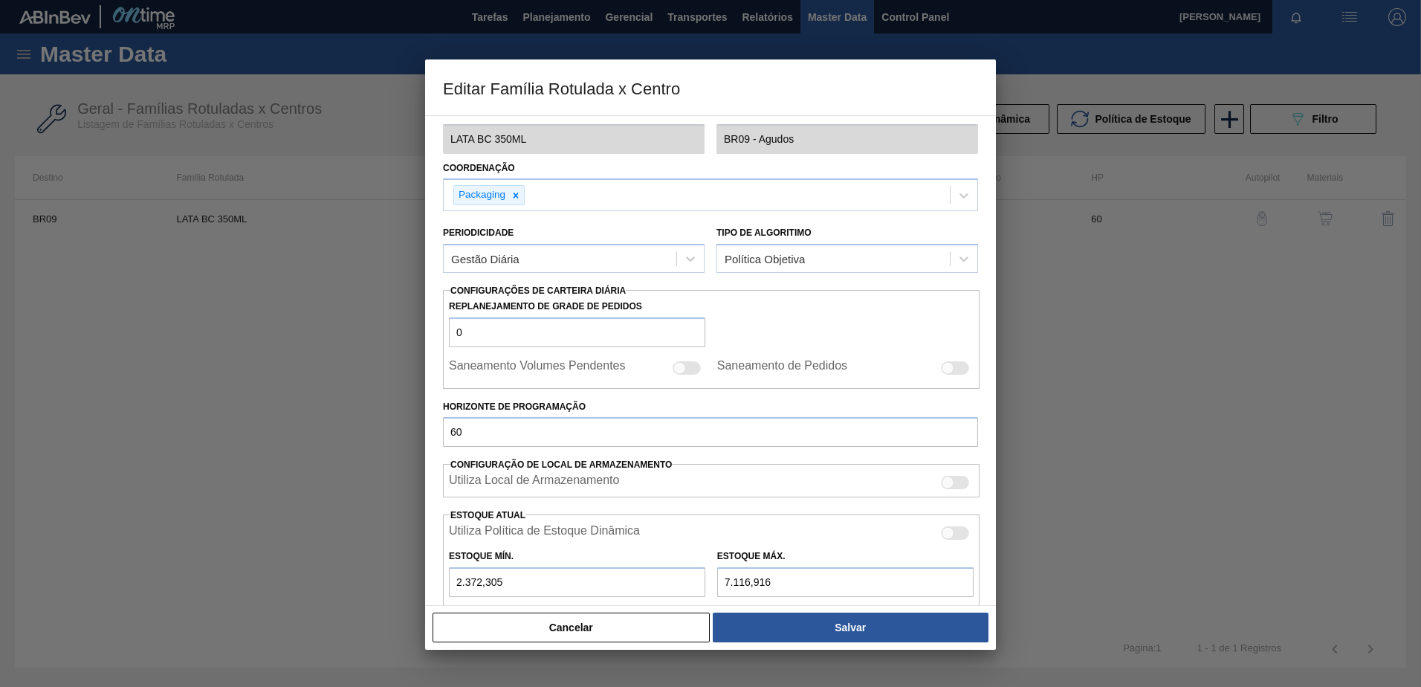
scroll to position [74, 0]
drag, startPoint x: 582, startPoint y: 634, endPoint x: 659, endPoint y: 497, distance: 157.8
click at [582, 630] on button "Cancelar" at bounding box center [571, 628] width 277 height 30
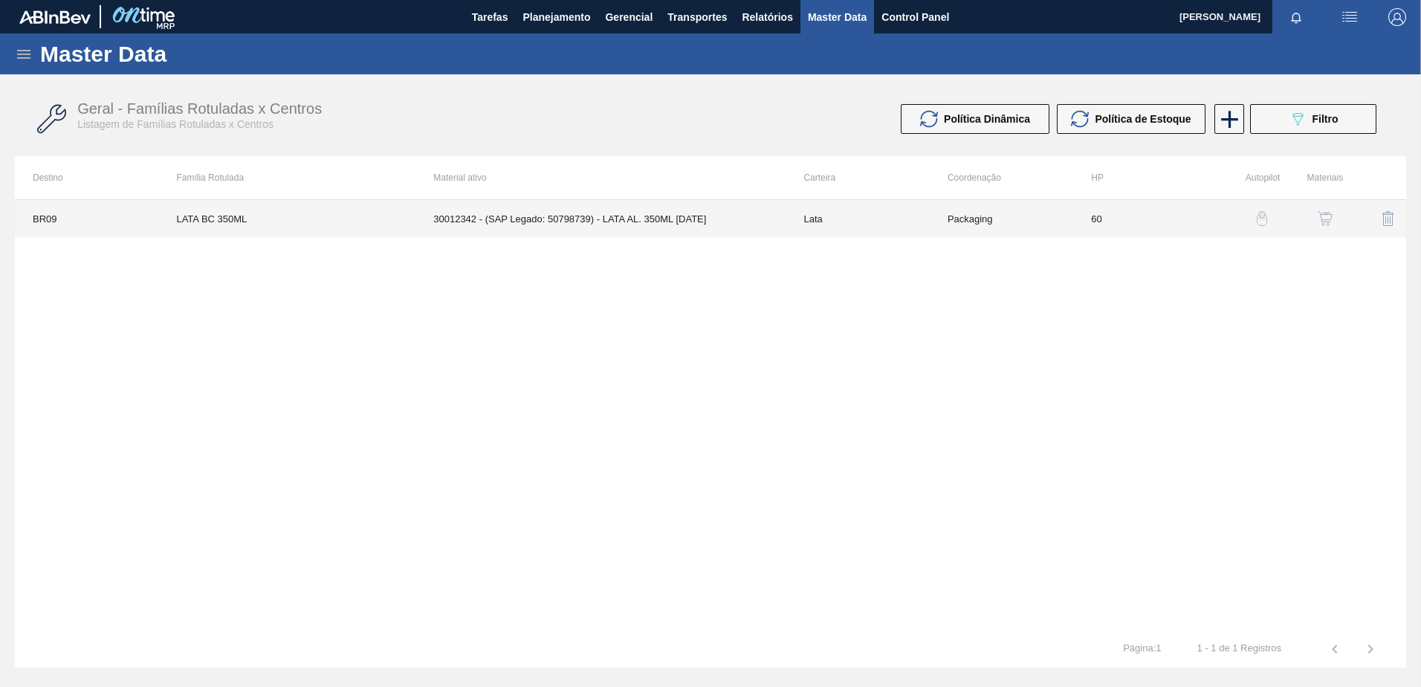
click at [613, 230] on td "30012342 - (SAP Legado: 50798739) - LATA AL. 350ML [DATE]" at bounding box center [601, 218] width 370 height 37
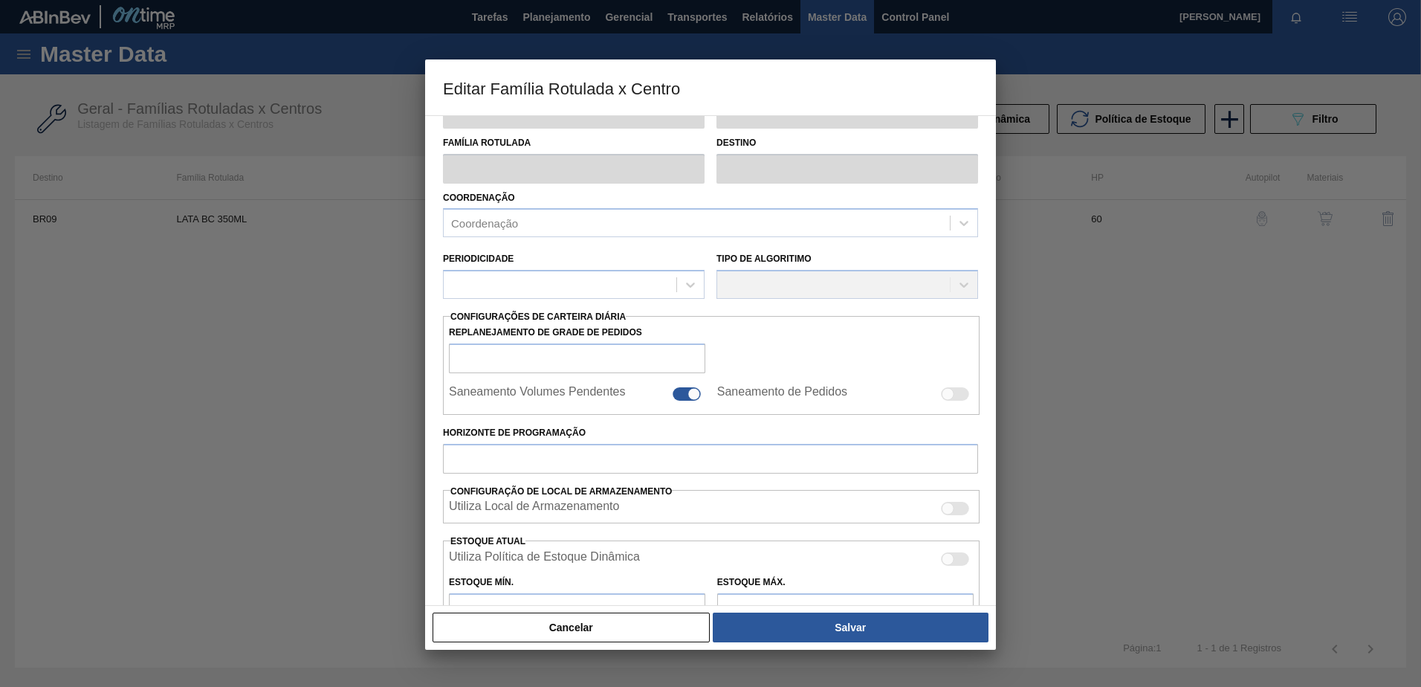
scroll to position [0, 0]
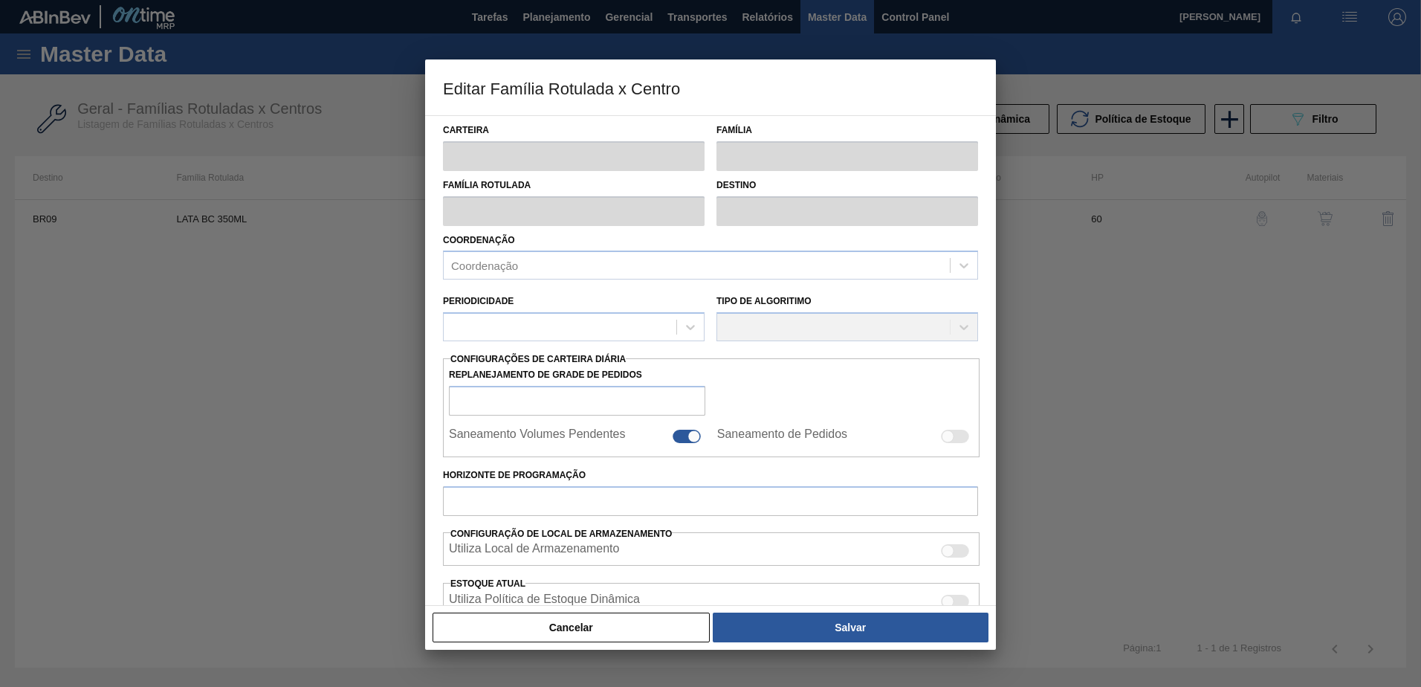
click at [595, 621] on button "Cancelar" at bounding box center [571, 628] width 277 height 30
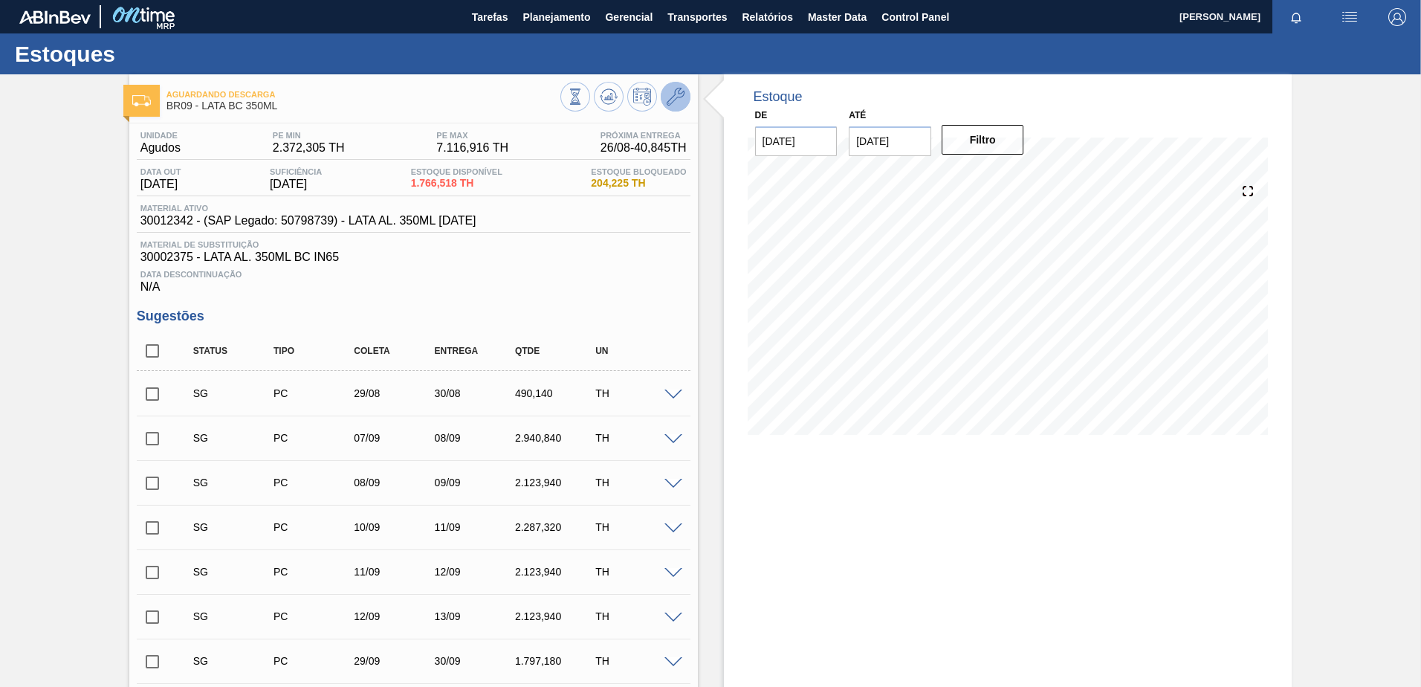
click at [679, 94] on icon at bounding box center [676, 97] width 18 height 18
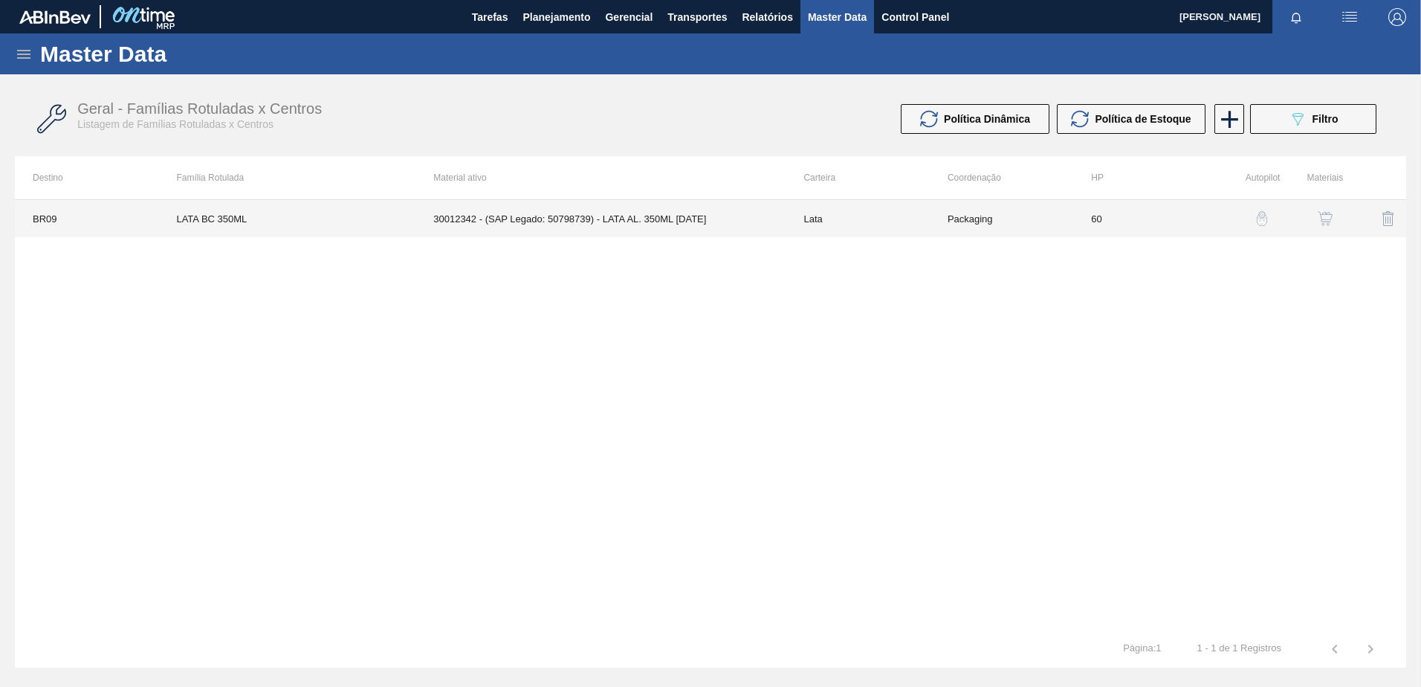
click at [616, 212] on td "30012342 - (SAP Legado: 50798739) - LATA AL. 350ML [DATE]" at bounding box center [601, 218] width 370 height 37
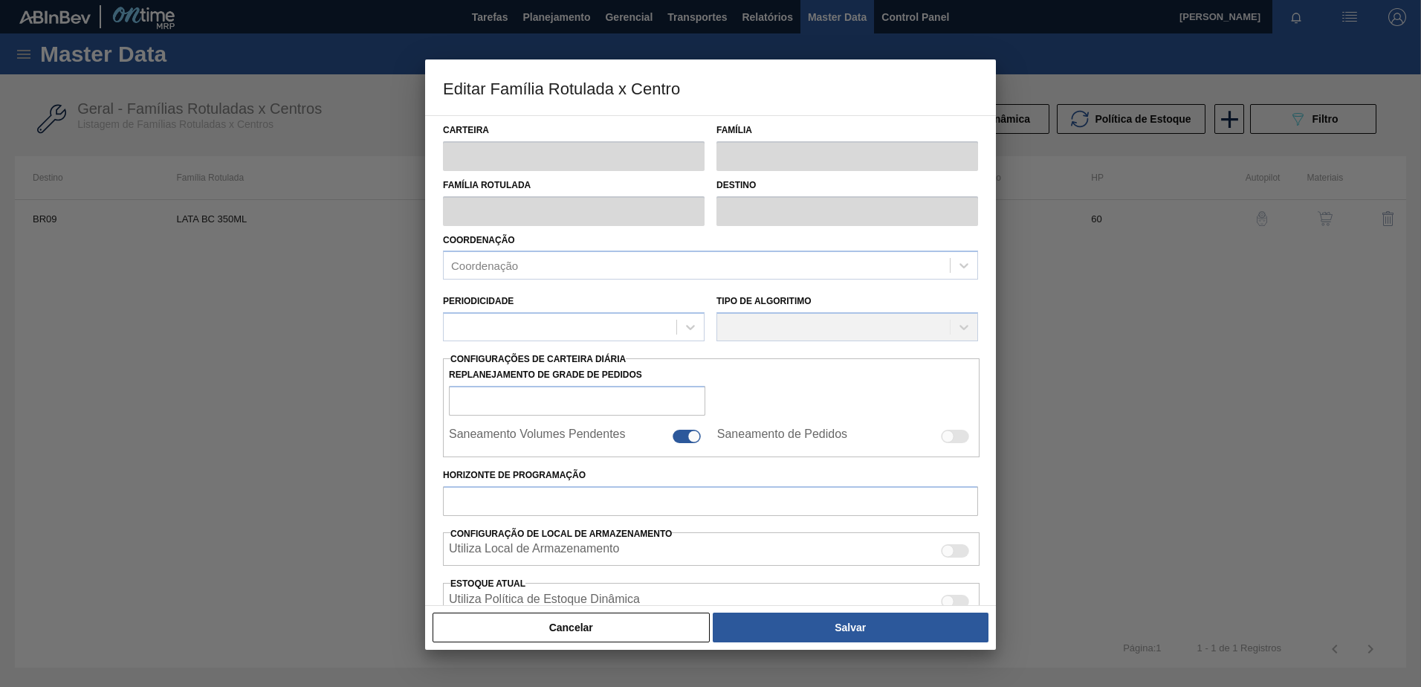
type input "Lata"
type input "LATA BC 350ML"
type input "BR09 - Agudos"
type input "0"
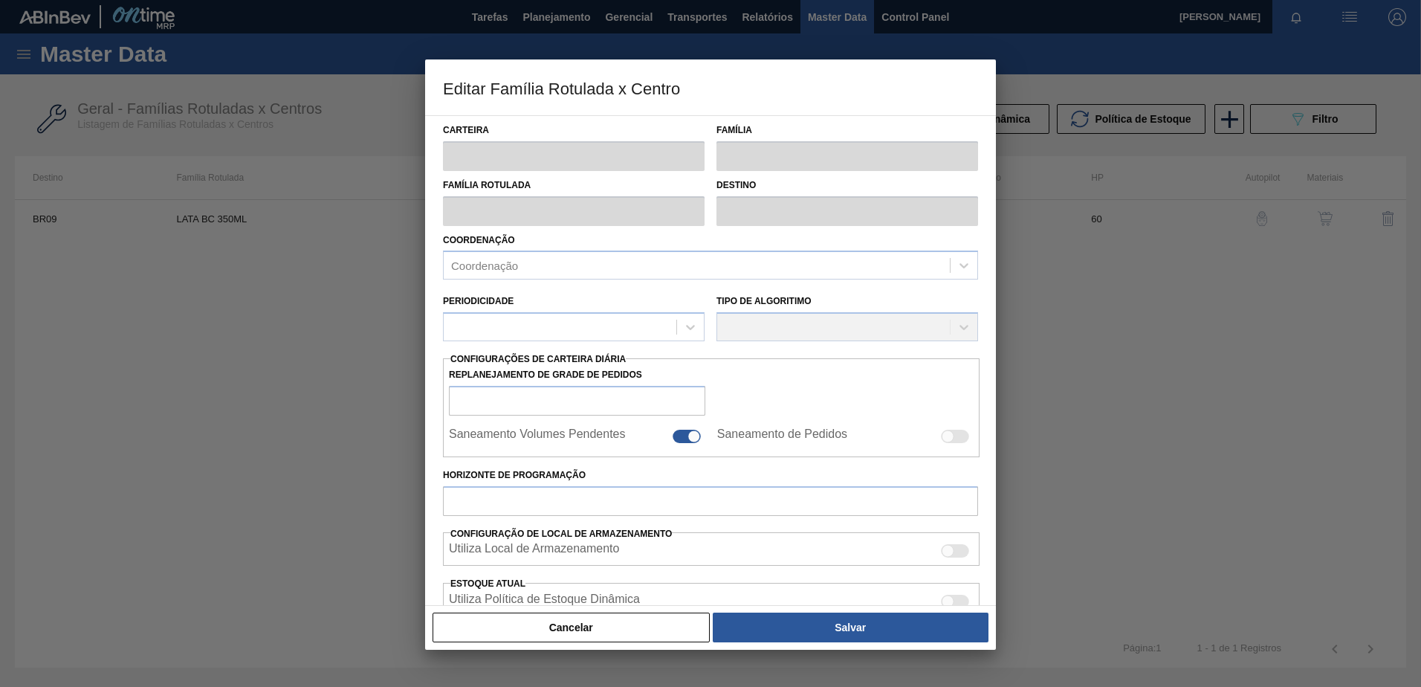
checkbox input "false"
type input "60"
type input "2.372,305"
type input "7.116,916"
type input "40"
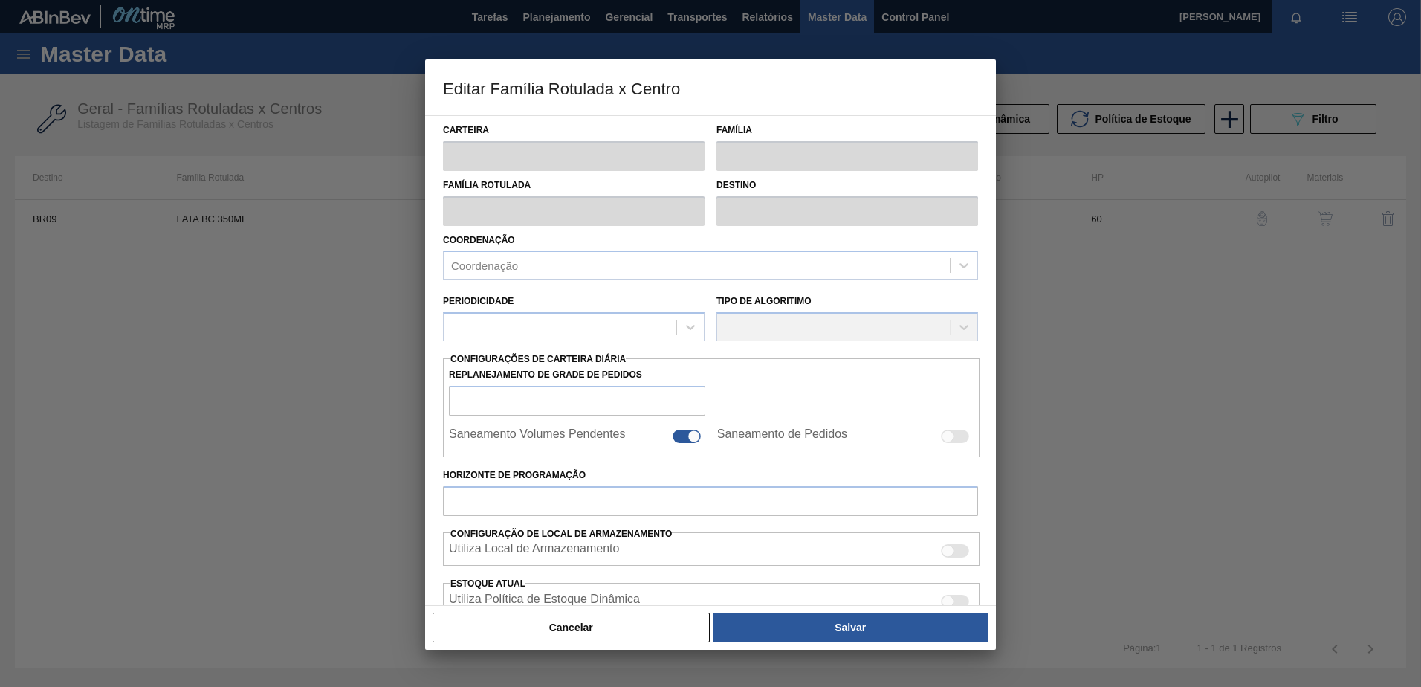
type input "4.270,149"
checkbox input "true"
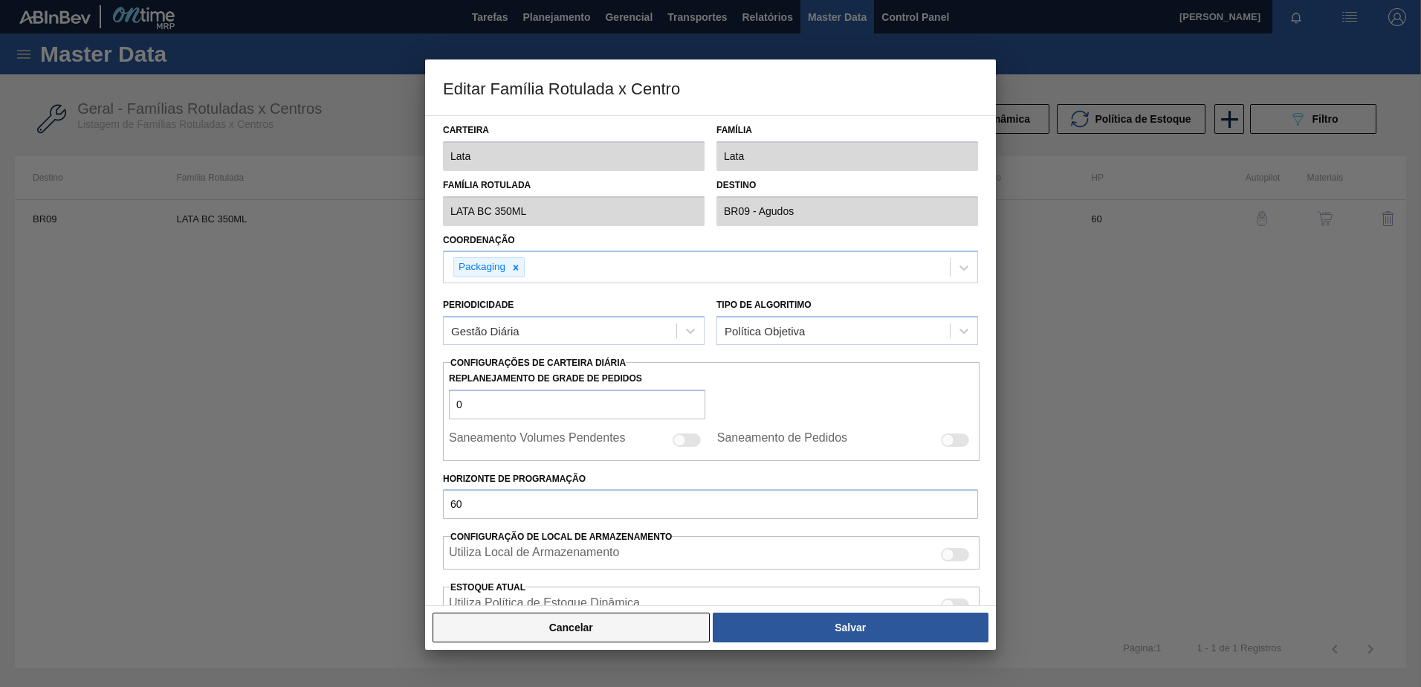
click at [569, 630] on button "Cancelar" at bounding box center [571, 628] width 277 height 30
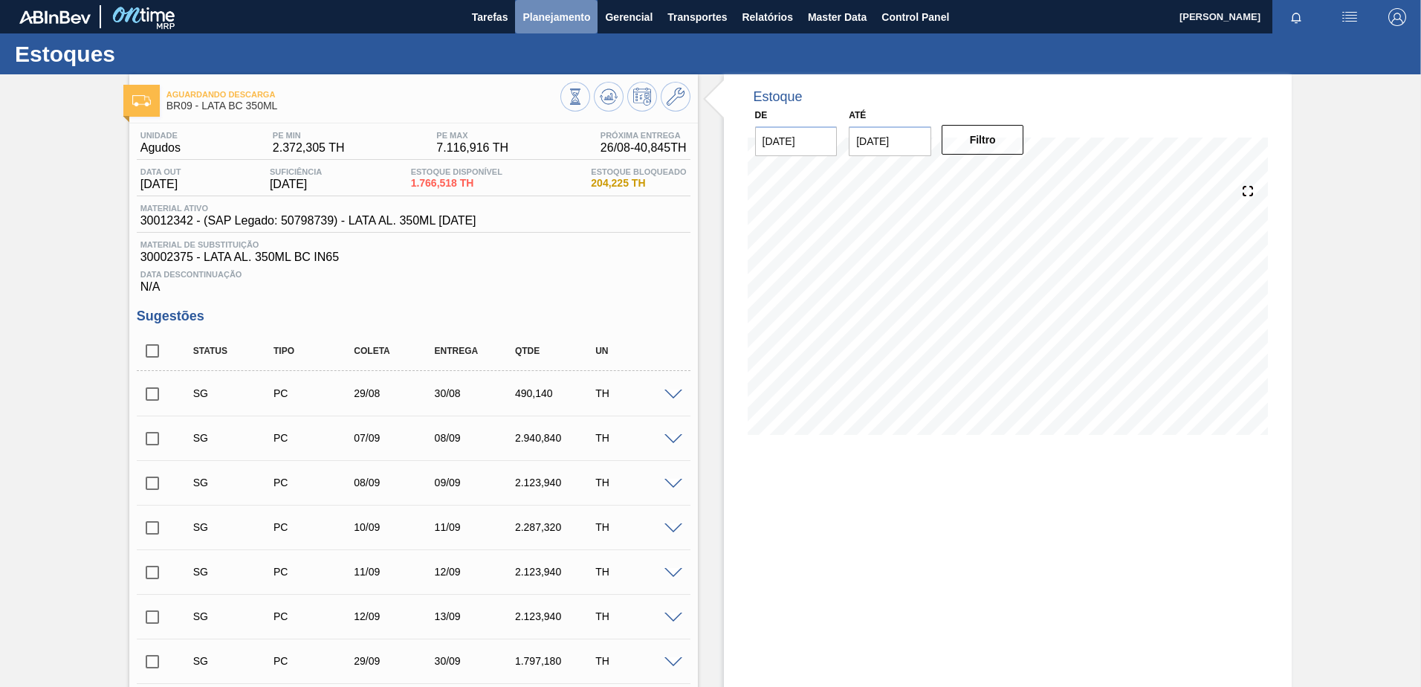
click at [552, 8] on span "Planejamento" at bounding box center [557, 17] width 68 height 18
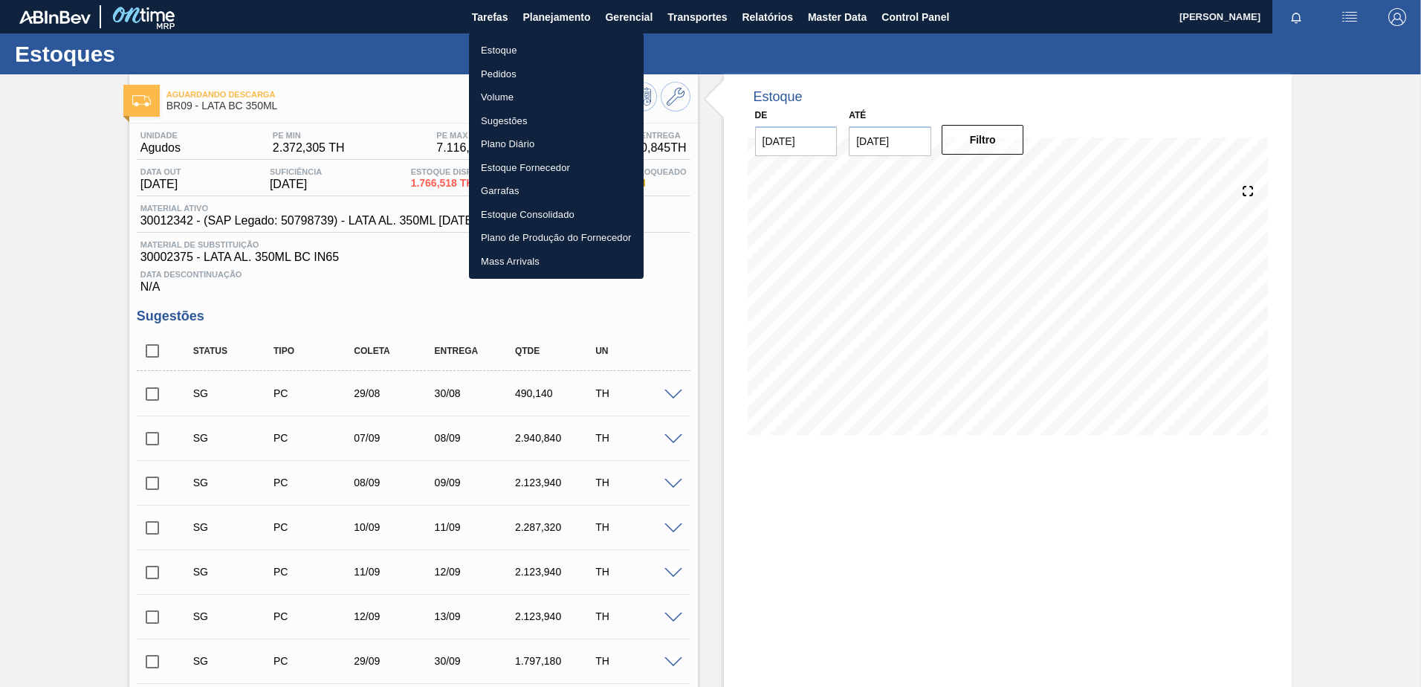
click at [515, 74] on li "Pedidos" at bounding box center [556, 74] width 175 height 24
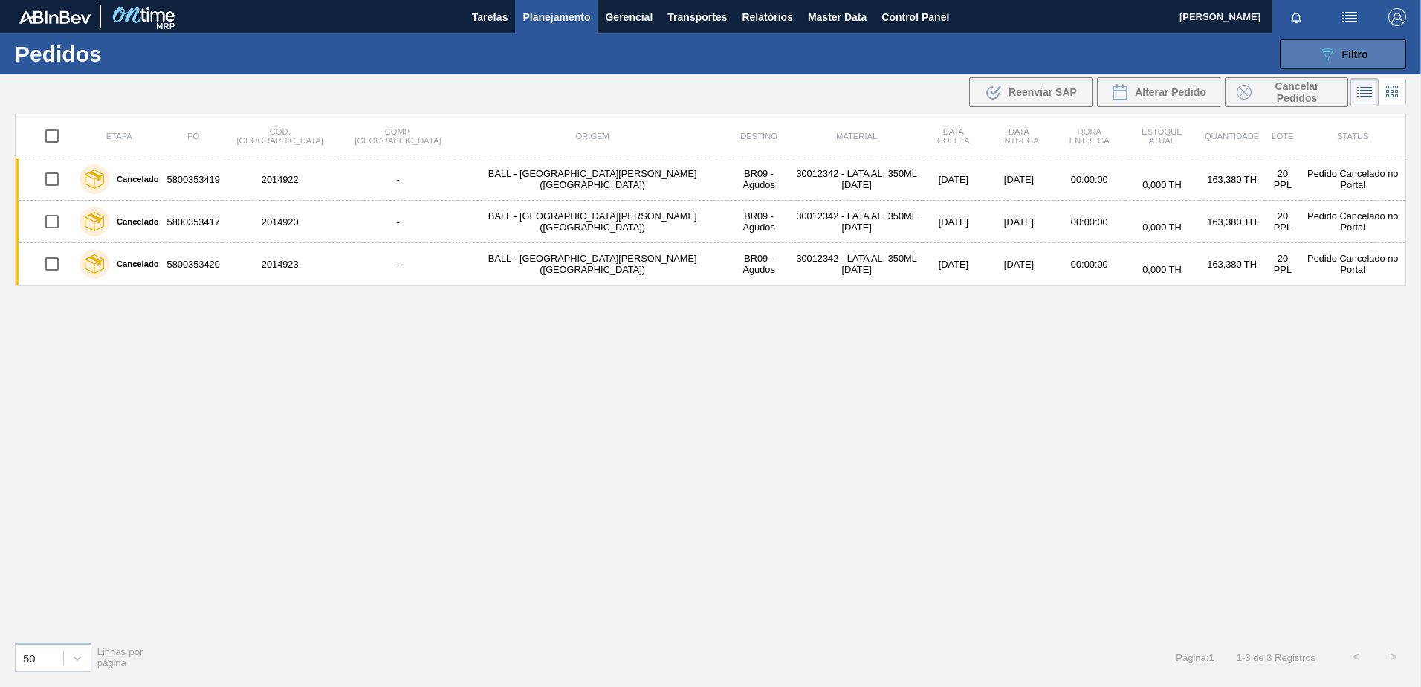
click at [1351, 56] on span "Filtro" at bounding box center [1356, 54] width 26 height 12
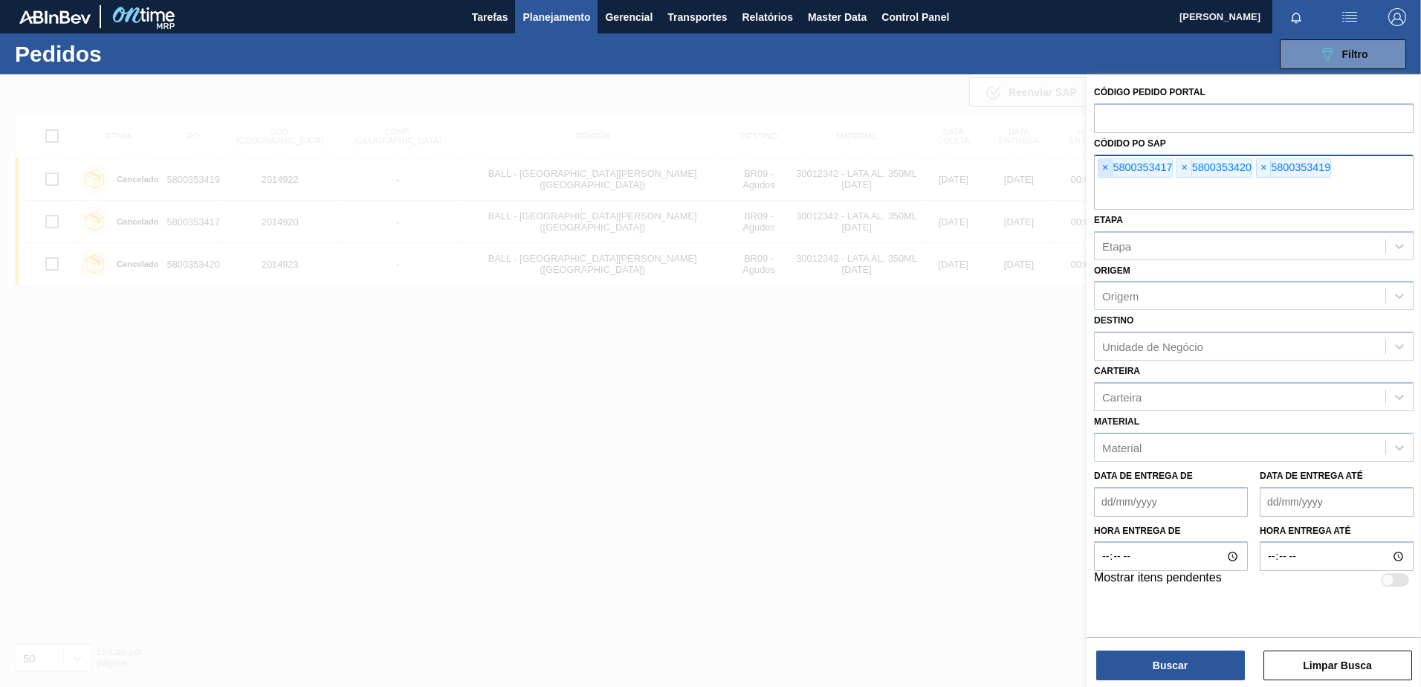
click at [1104, 167] on span "×" at bounding box center [1106, 168] width 14 height 18
click at [1104, 168] on span "×" at bounding box center [1106, 168] width 14 height 18
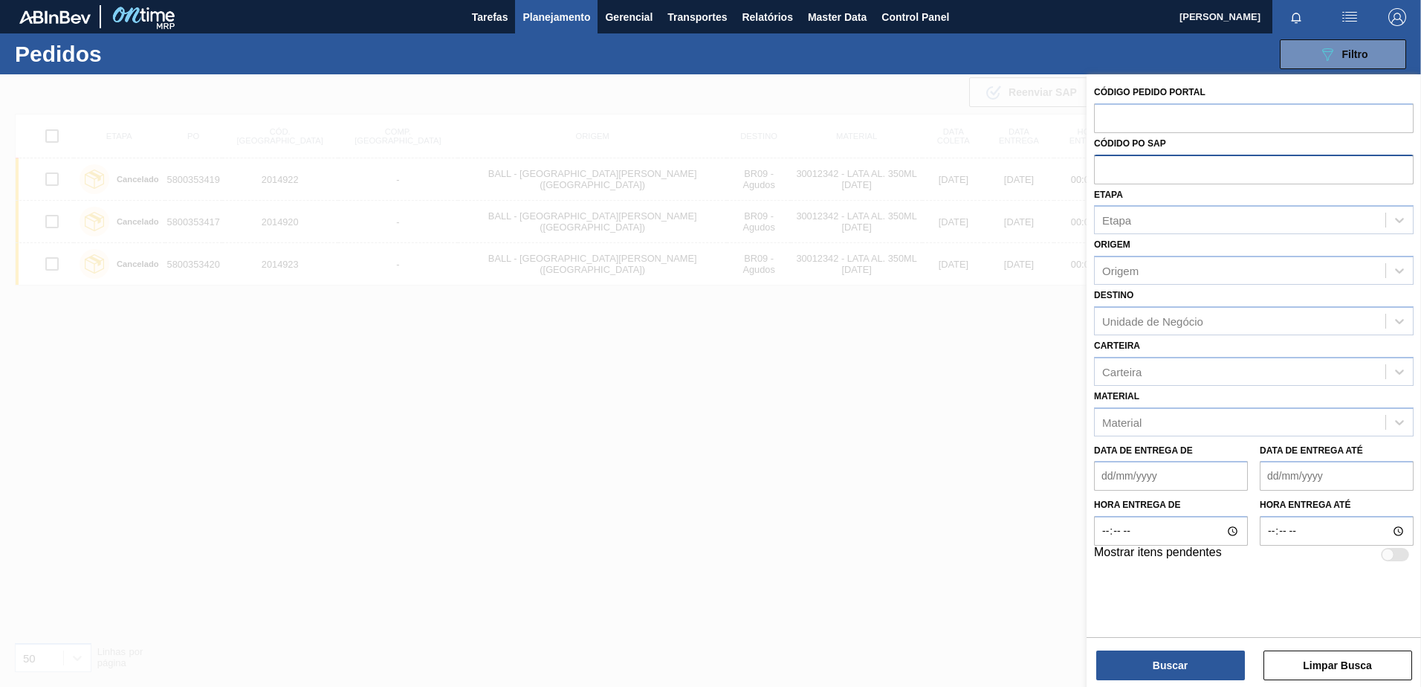
paste input "5800351319"
type input "5800351319"
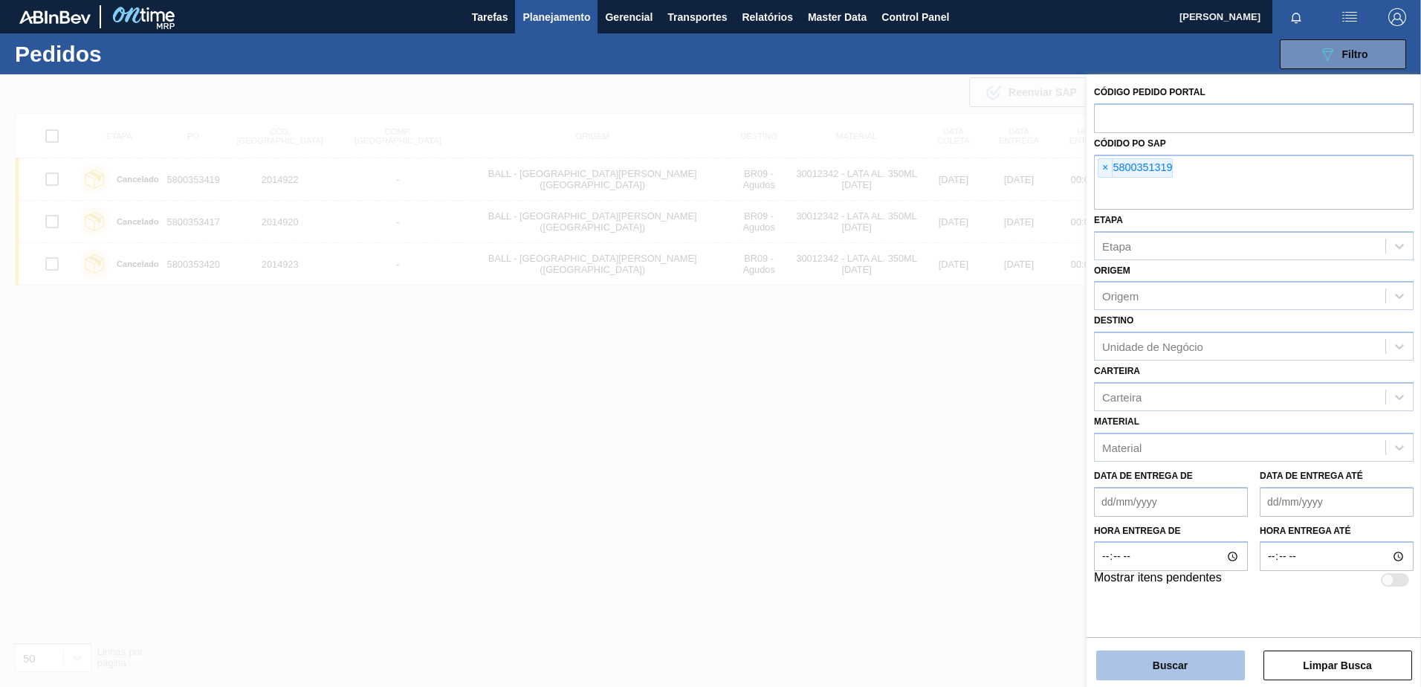
click at [1226, 656] on button "Buscar" at bounding box center [1170, 665] width 149 height 30
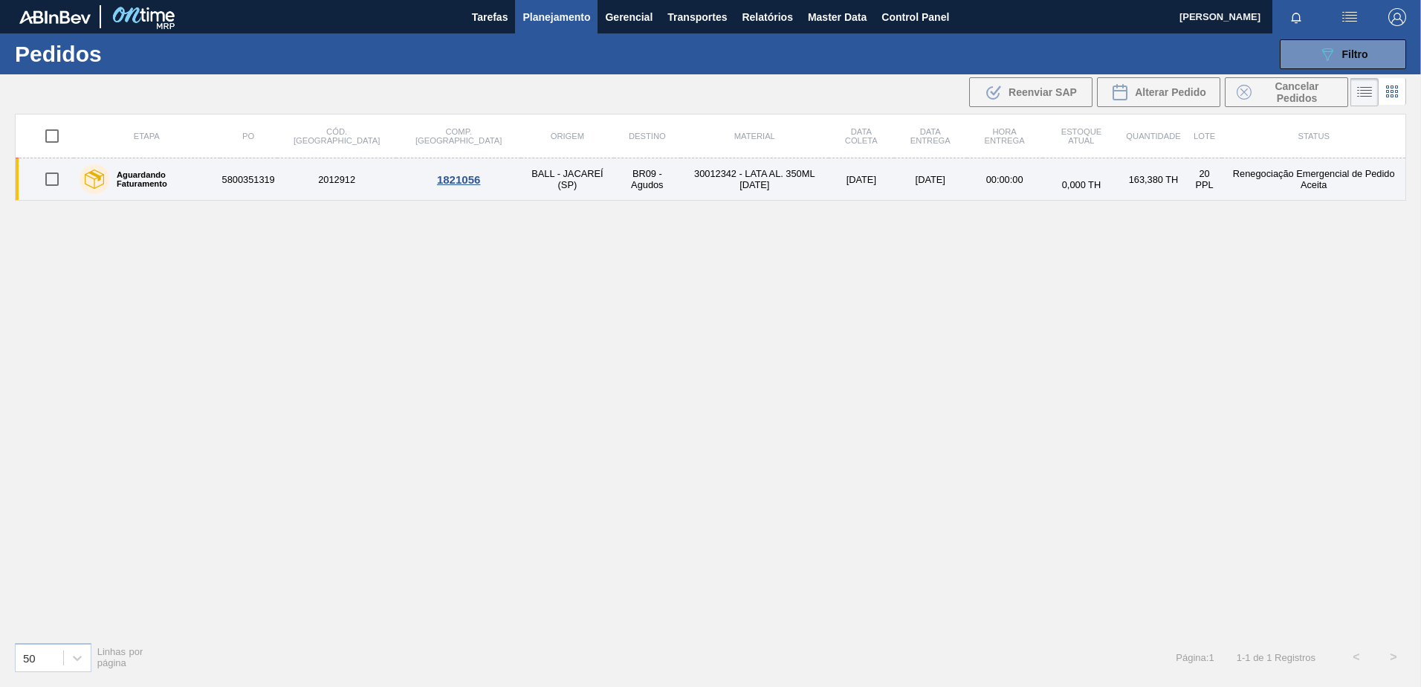
click at [521, 176] on td "BALL - JACAREÍ (SP)" at bounding box center [567, 179] width 93 height 42
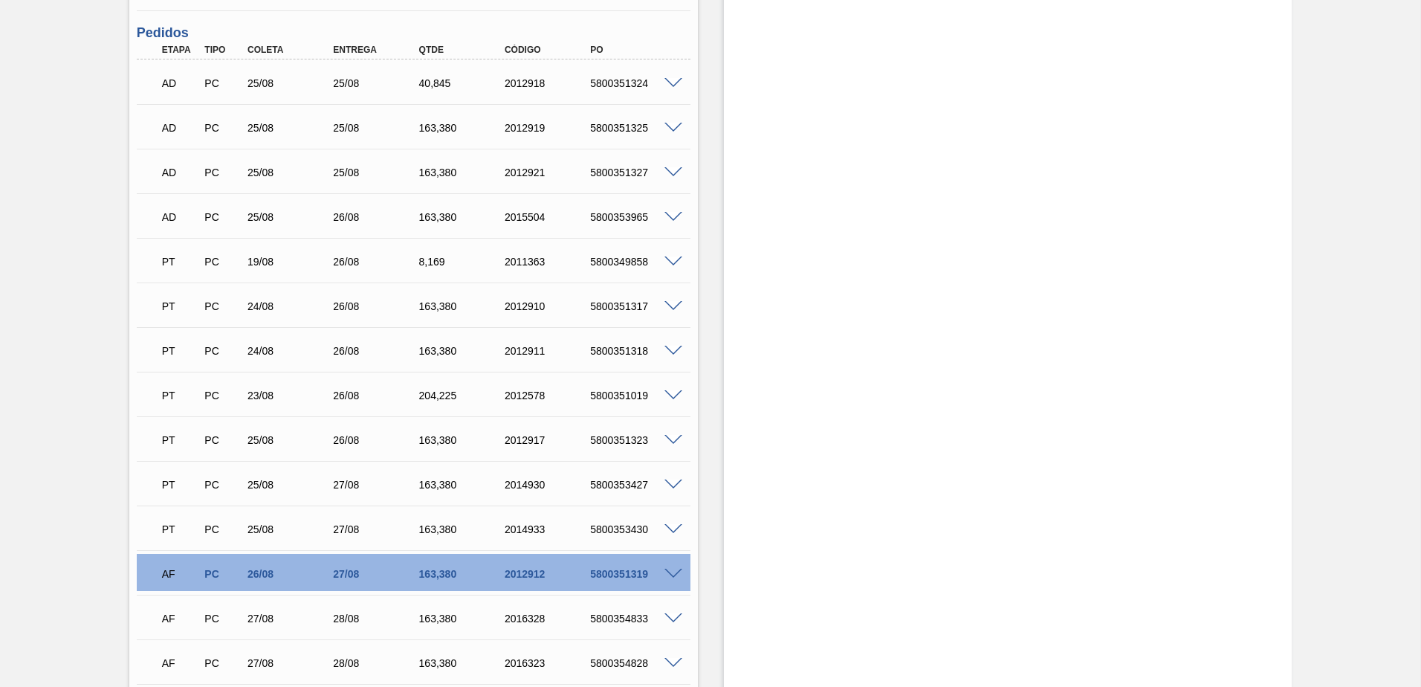
scroll to position [1264, 0]
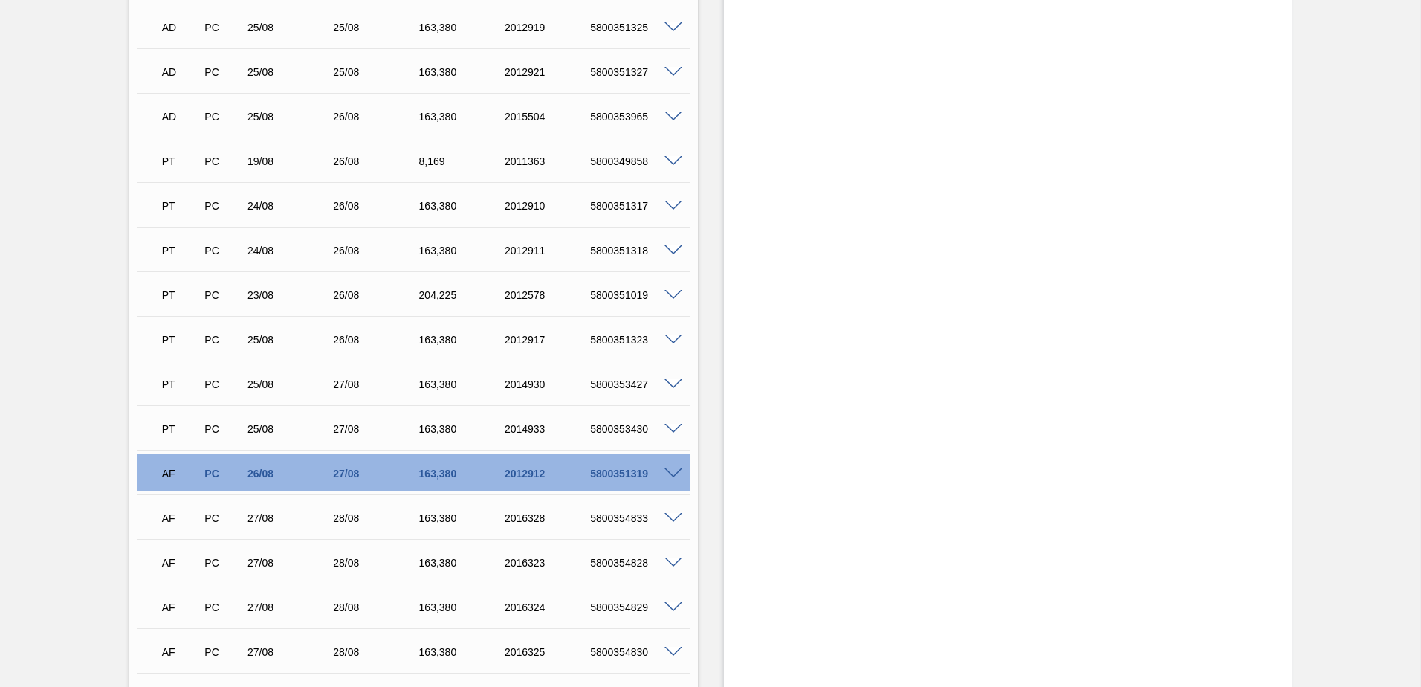
click at [683, 473] on div at bounding box center [676, 472] width 30 height 11
click at [675, 470] on span at bounding box center [674, 473] width 18 height 11
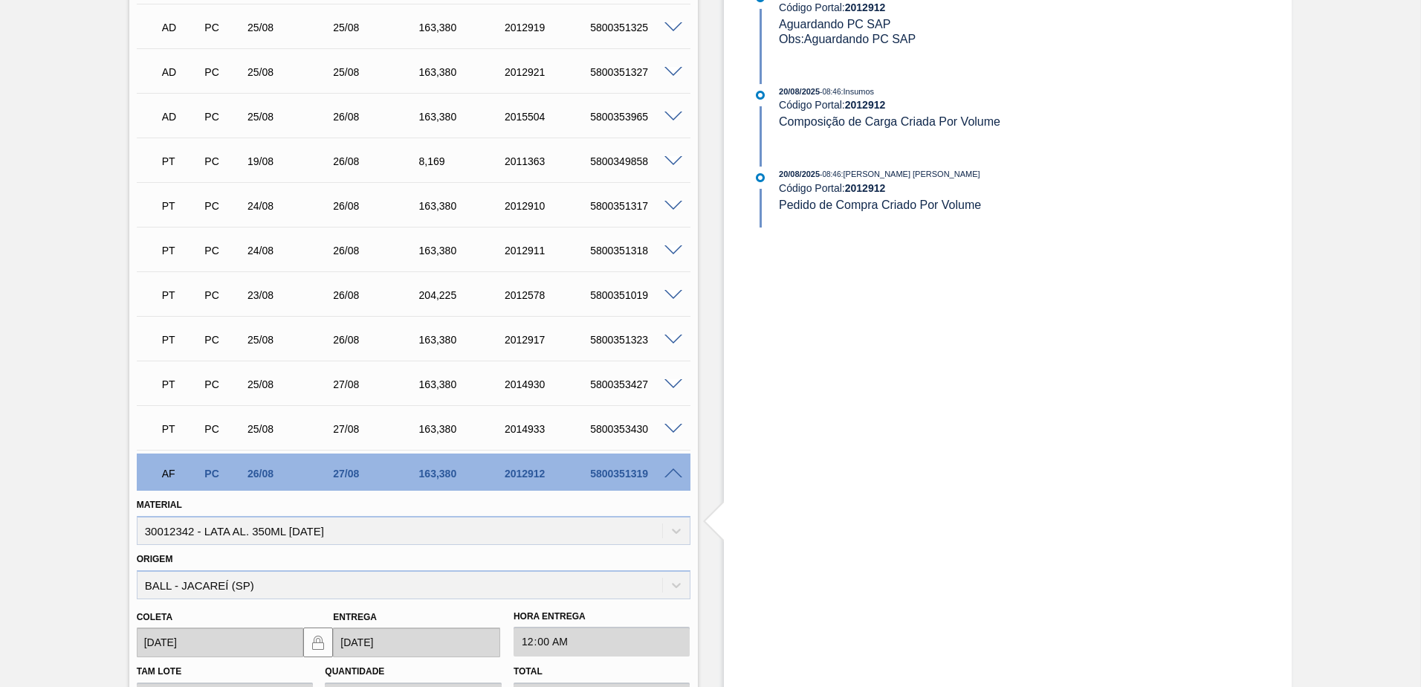
click at [672, 478] on div "5800351319" at bounding box center [635, 474] width 96 height 12
click at [674, 474] on span at bounding box center [674, 473] width 18 height 11
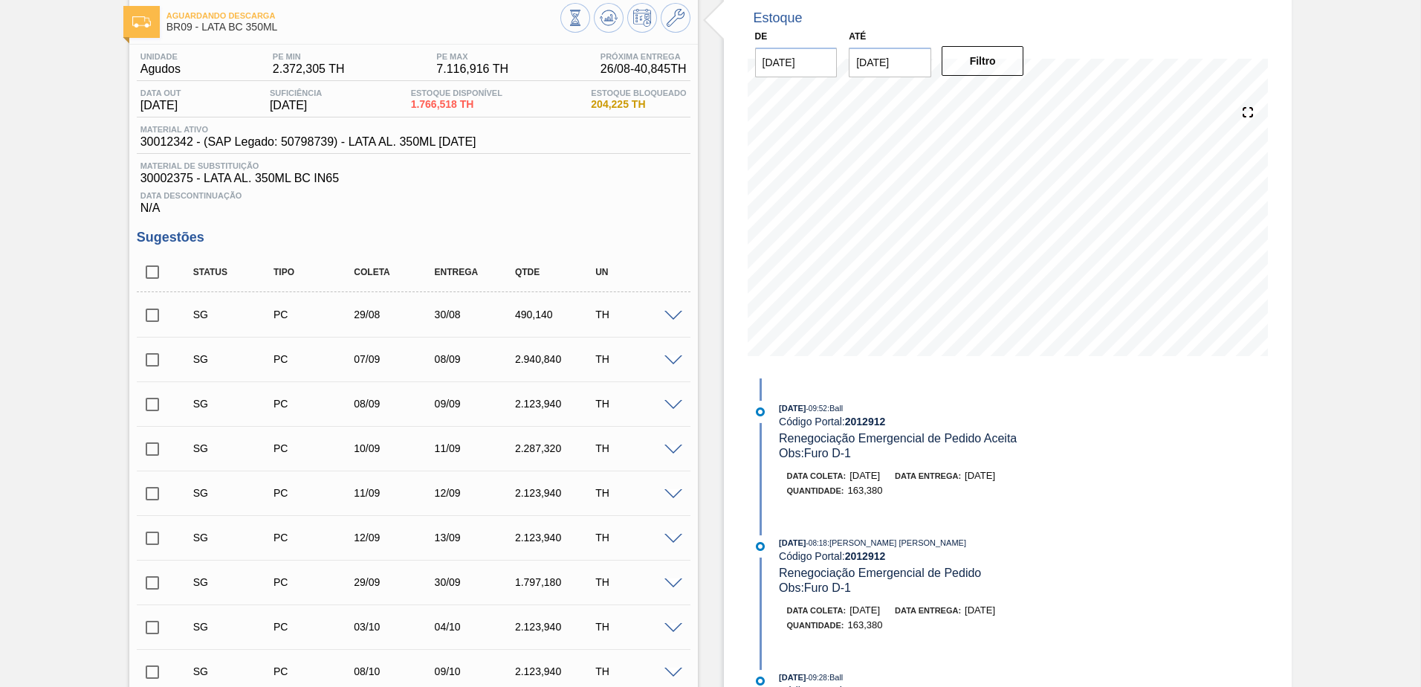
scroll to position [0, 0]
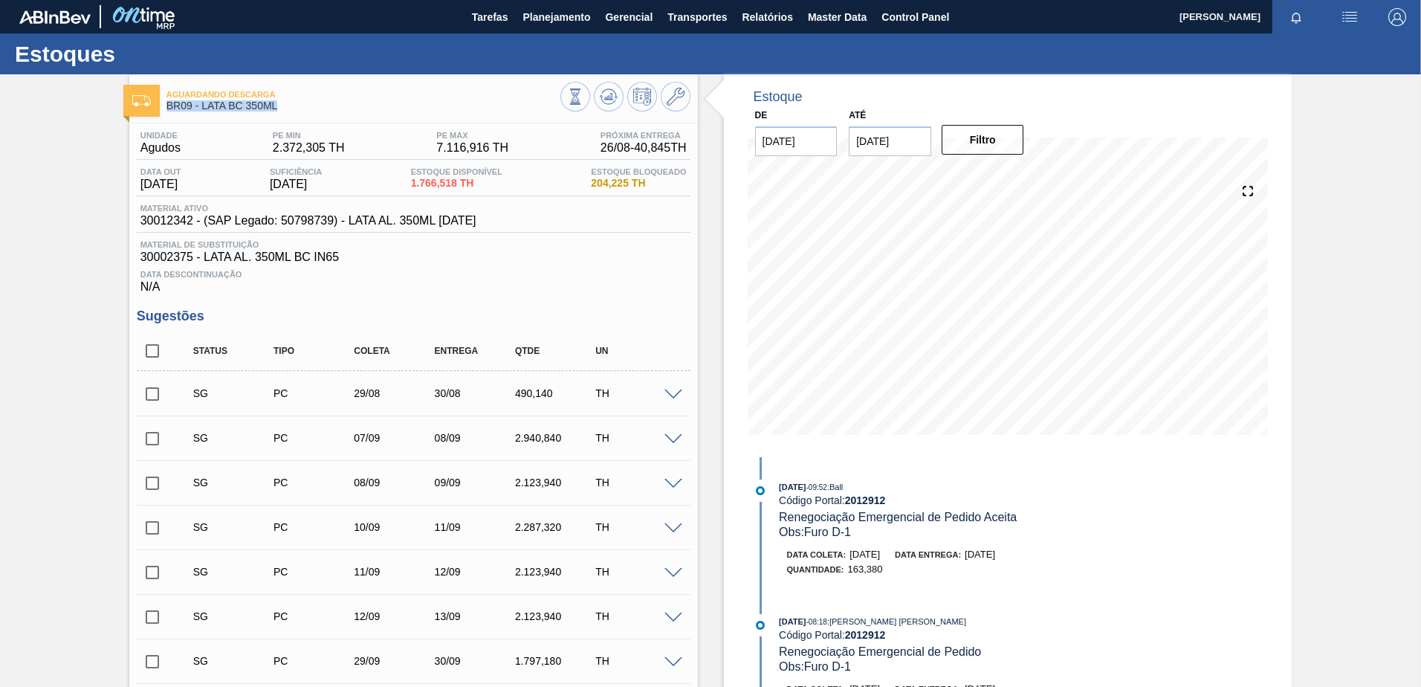
drag, startPoint x: 306, startPoint y: 108, endPoint x: 158, endPoint y: 104, distance: 148.0
click at [160, 103] on div "Aguardando Descarga BR09 - LATA BC 350ML" at bounding box center [413, 98] width 569 height 33
copy span "BR09 - LATA BC 350ML"
